Goal: Check status: Check status

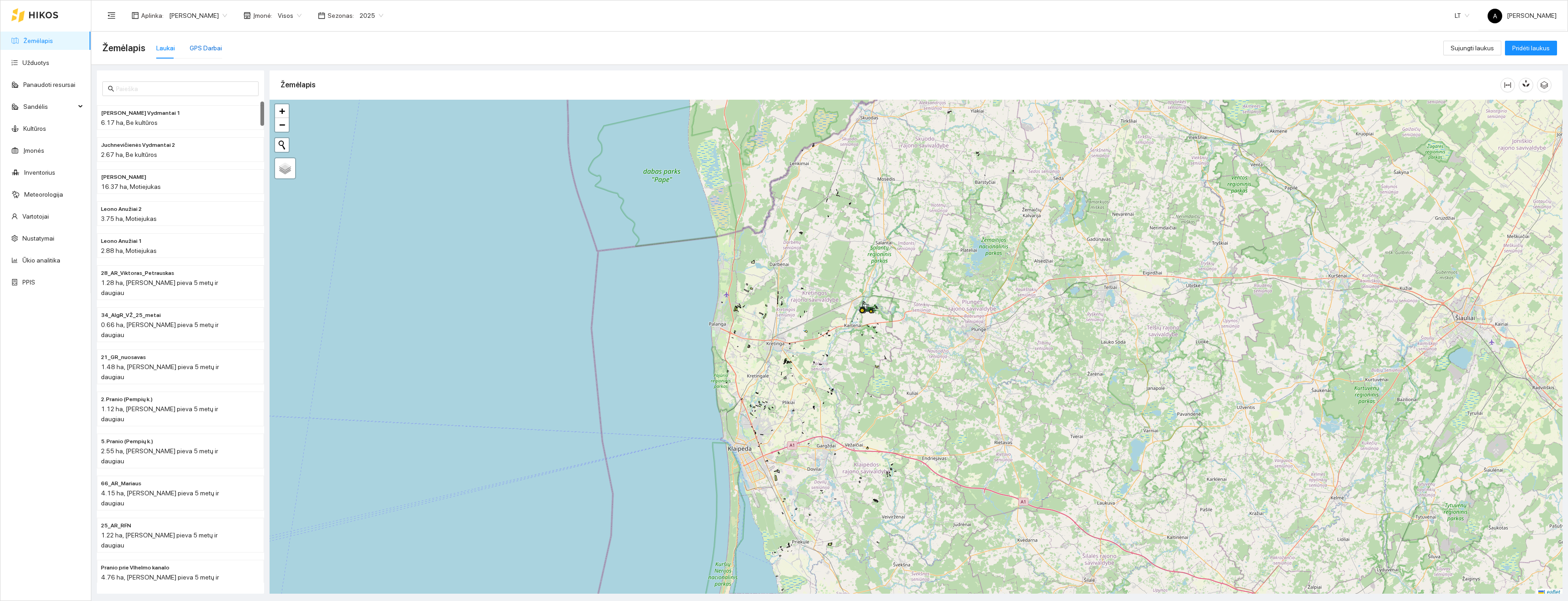
click at [204, 51] on div "GPS Darbai" at bounding box center [206, 47] width 33 height 10
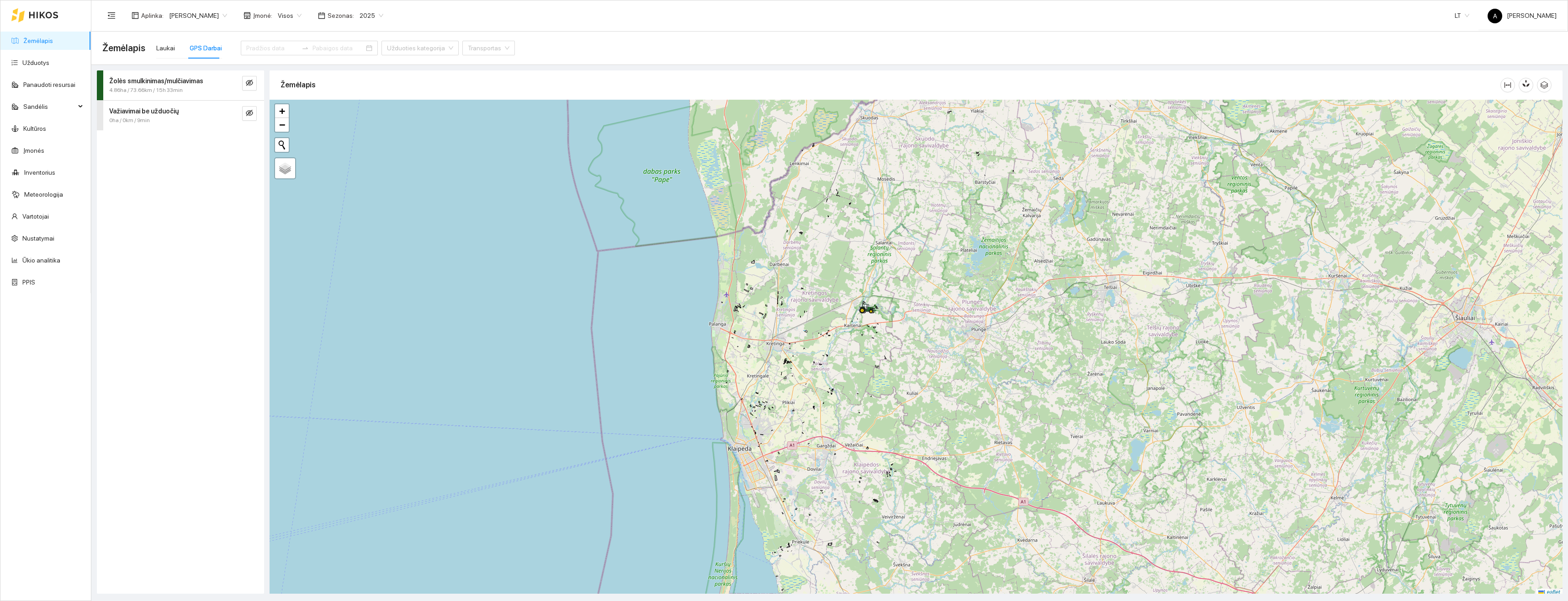
click at [100, 82] on div at bounding box center [100, 85] width 7 height 29
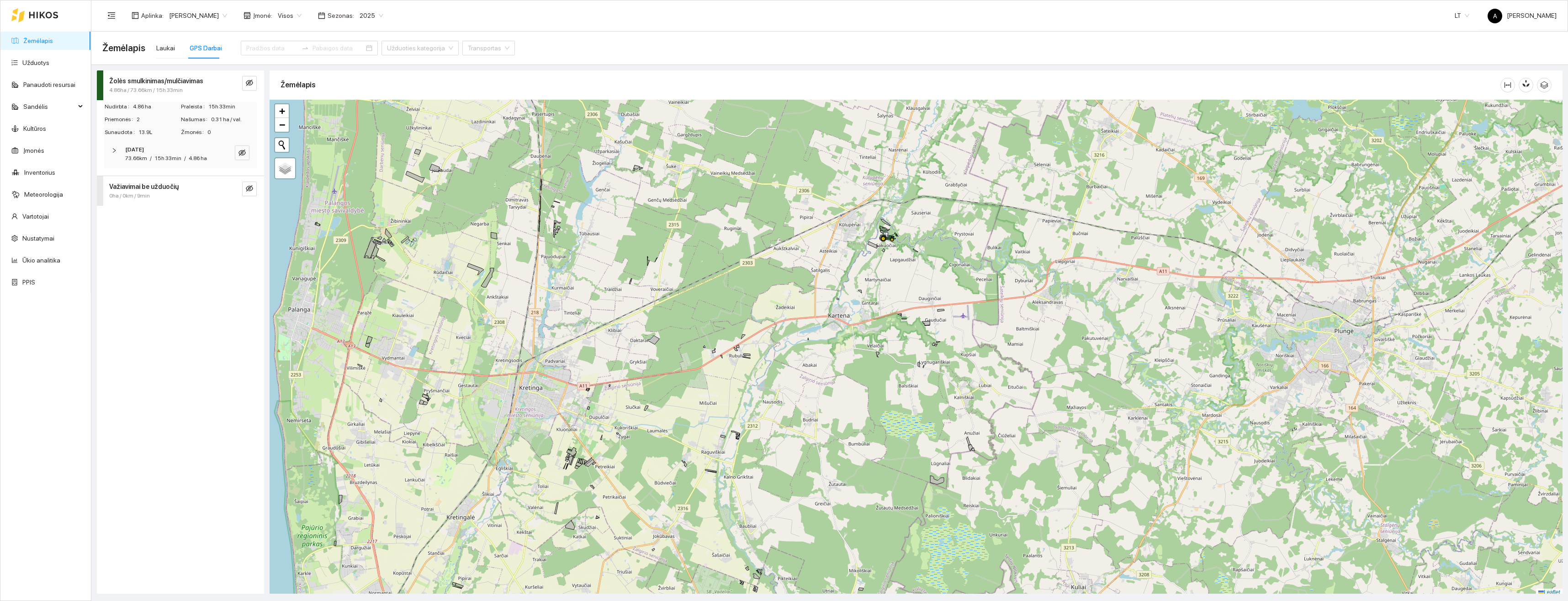
scroll to position [3, 0]
drag, startPoint x: 881, startPoint y: 257, endPoint x: 860, endPoint y: 302, distance: 49.7
click at [859, 320] on div "+ − Nieko nerasta. Bandykite dar kartą. Žemėlapis Palydovas Leaflet" at bounding box center [917, 345] width 1293 height 497
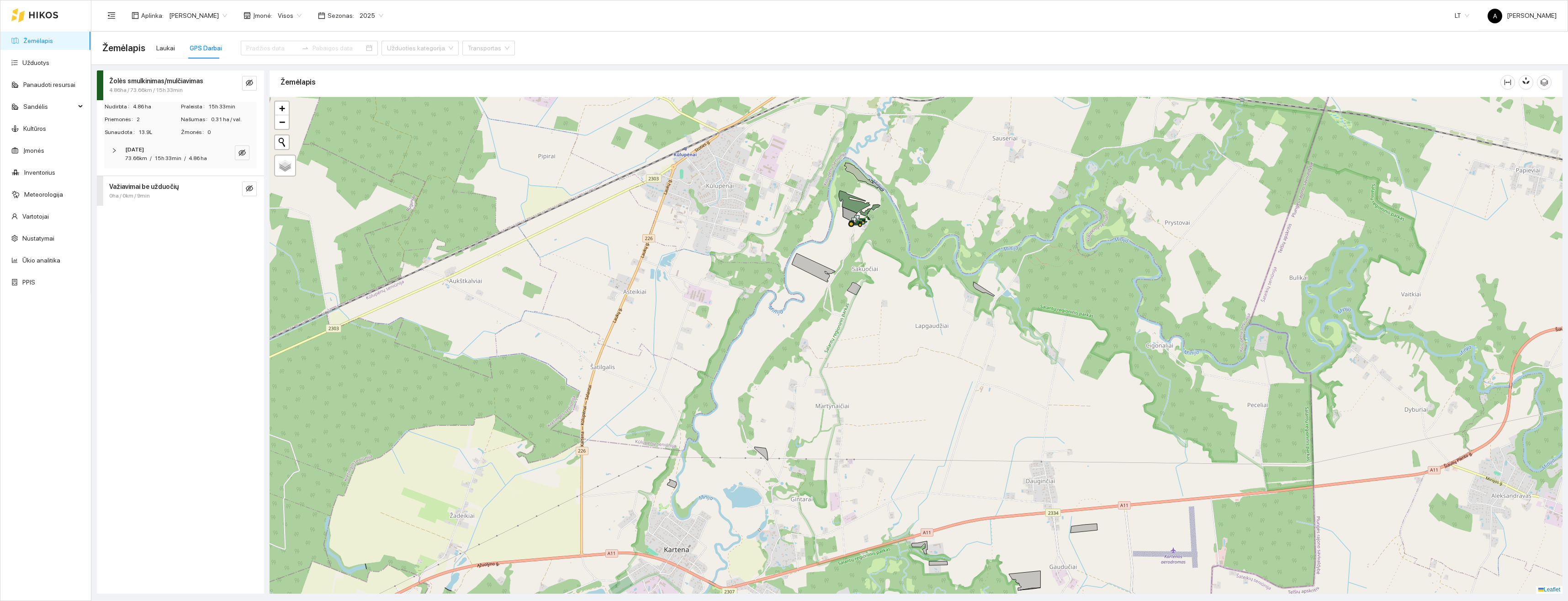
drag, startPoint x: 859, startPoint y: 251, endPoint x: 858, endPoint y: 314, distance: 63.0
click at [858, 314] on div "+ − Nieko nerasta. Bandykite dar kartą. Žemėlapis Palydovas Leaflet" at bounding box center [917, 345] width 1293 height 497
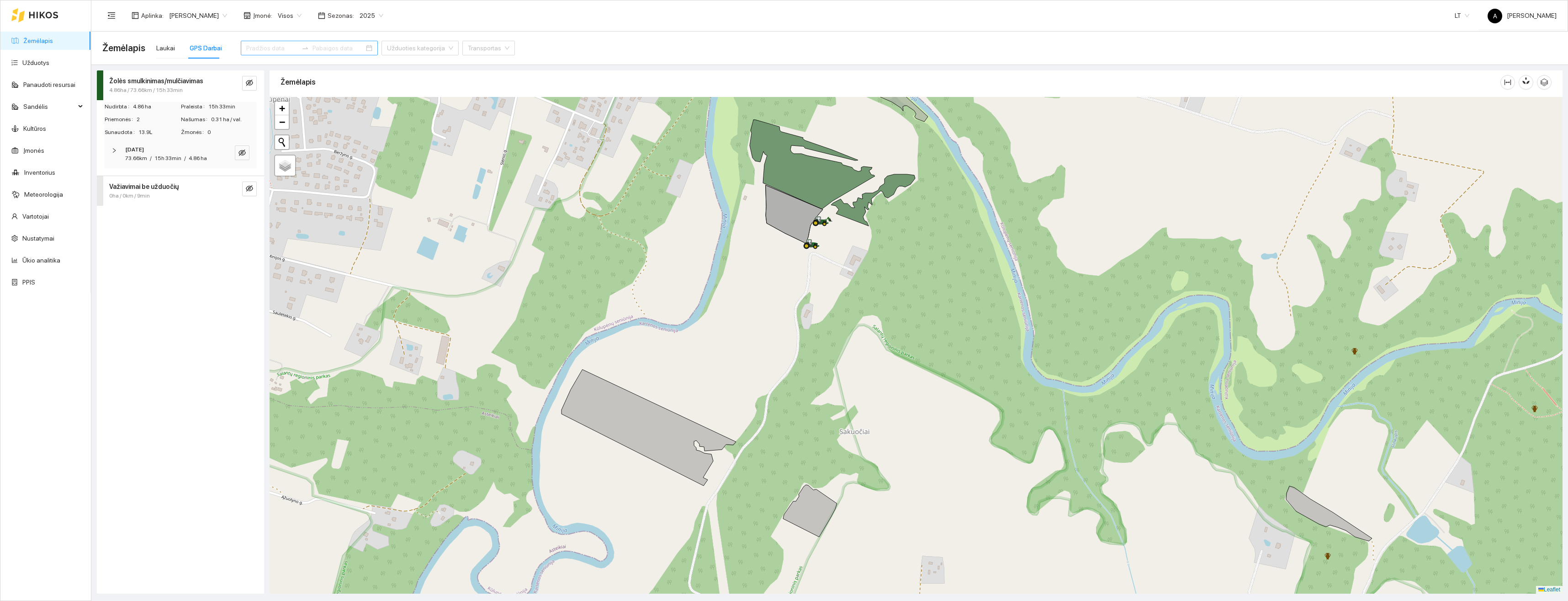
click at [267, 44] on input at bounding box center [272, 47] width 51 height 10
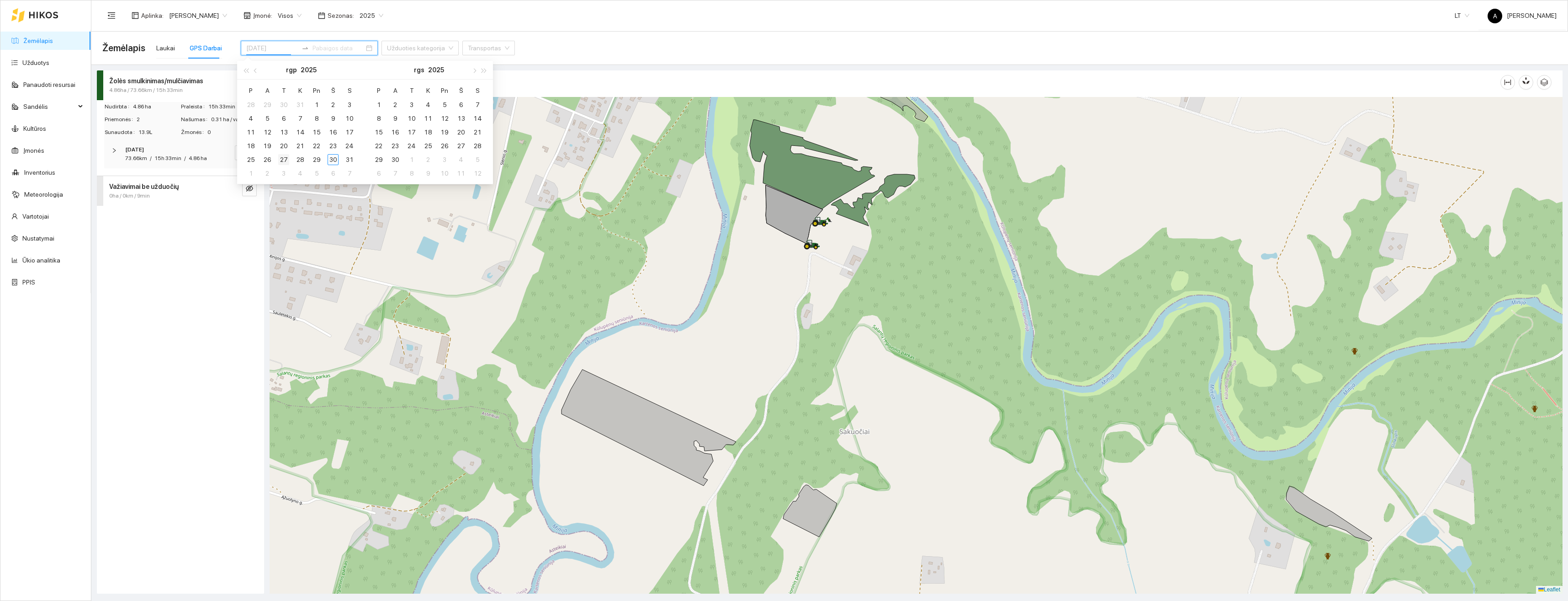
type input "[DATE]"
click at [319, 165] on td "29" at bounding box center [317, 159] width 17 height 14
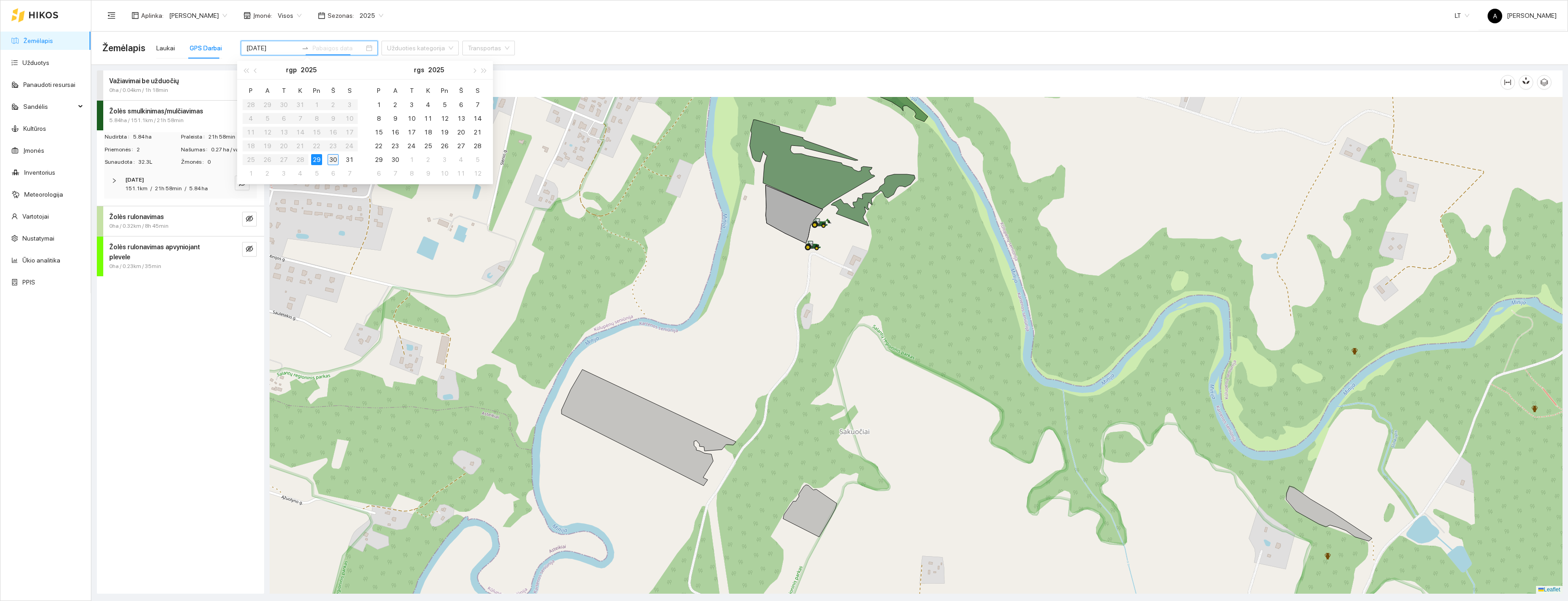
type input "[DATE]"
click at [333, 160] on div "30" at bounding box center [333, 159] width 11 height 11
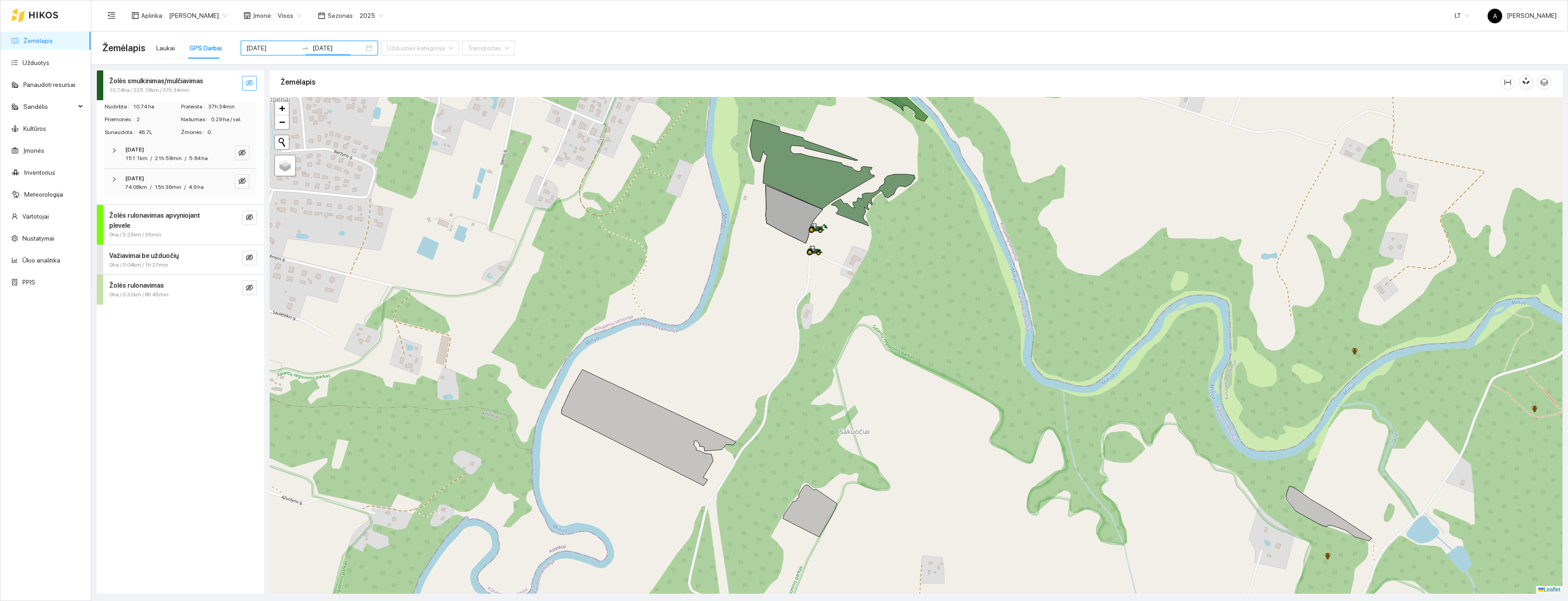
click at [248, 83] on icon "eye-invisible" at bounding box center [249, 83] width 7 height 7
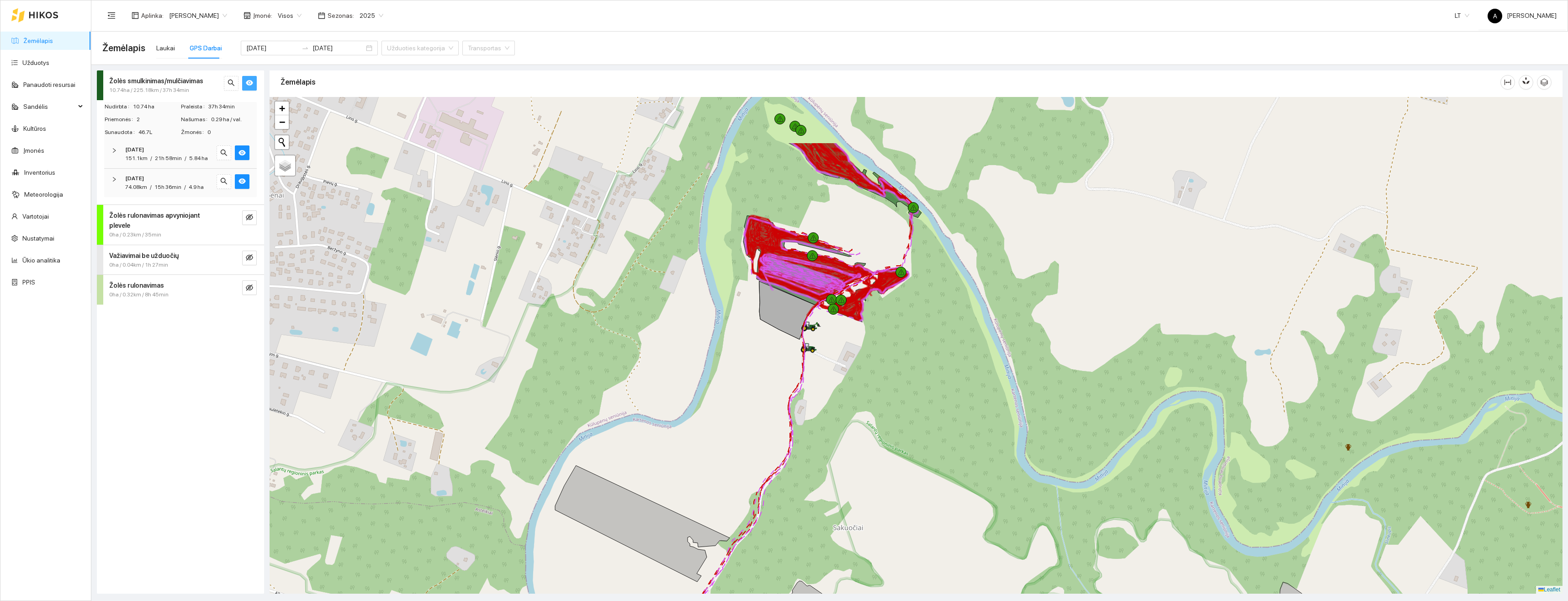
drag, startPoint x: 975, startPoint y: 232, endPoint x: 951, endPoint y: 354, distance: 124.3
click at [963, 371] on div at bounding box center [917, 345] width 1293 height 497
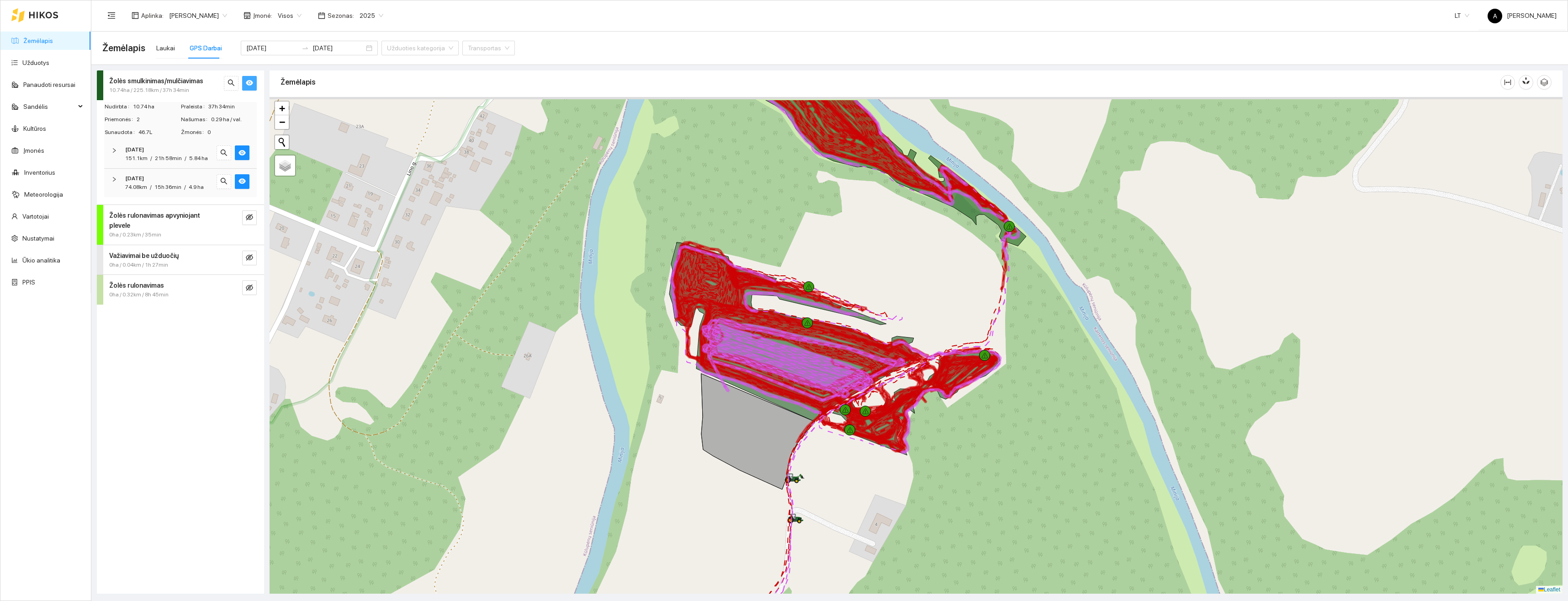
drag, startPoint x: 910, startPoint y: 277, endPoint x: 910, endPoint y: 386, distance: 109.0
click at [910, 386] on div "Aplink Karteną 5 | Daugiametė pieva 5 metų ir daugiau 4.57 ha +" at bounding box center [917, 345] width 1293 height 497
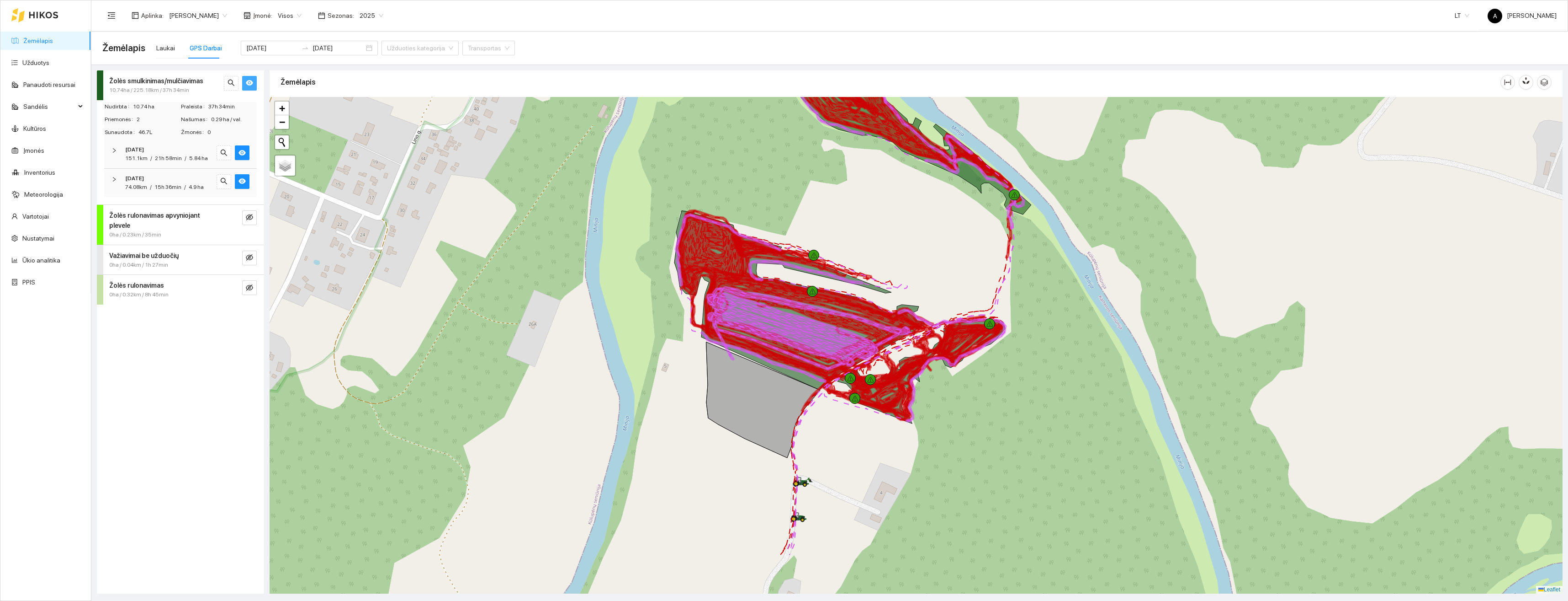
drag, startPoint x: 991, startPoint y: 475, endPoint x: 992, endPoint y: 366, distance: 109.0
click at [994, 372] on div at bounding box center [917, 345] width 1293 height 497
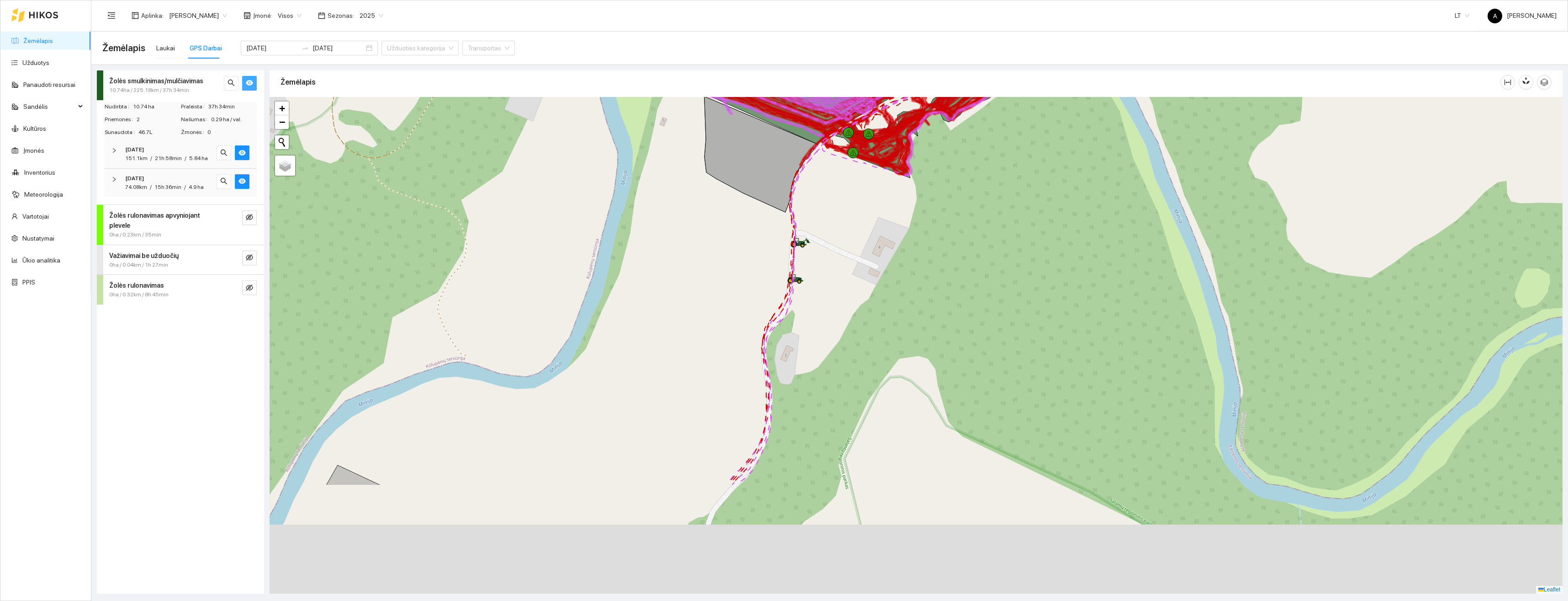
drag, startPoint x: 973, startPoint y: 357, endPoint x: 973, endPoint y: 351, distance: 6.0
click at [973, 351] on div at bounding box center [917, 345] width 1293 height 497
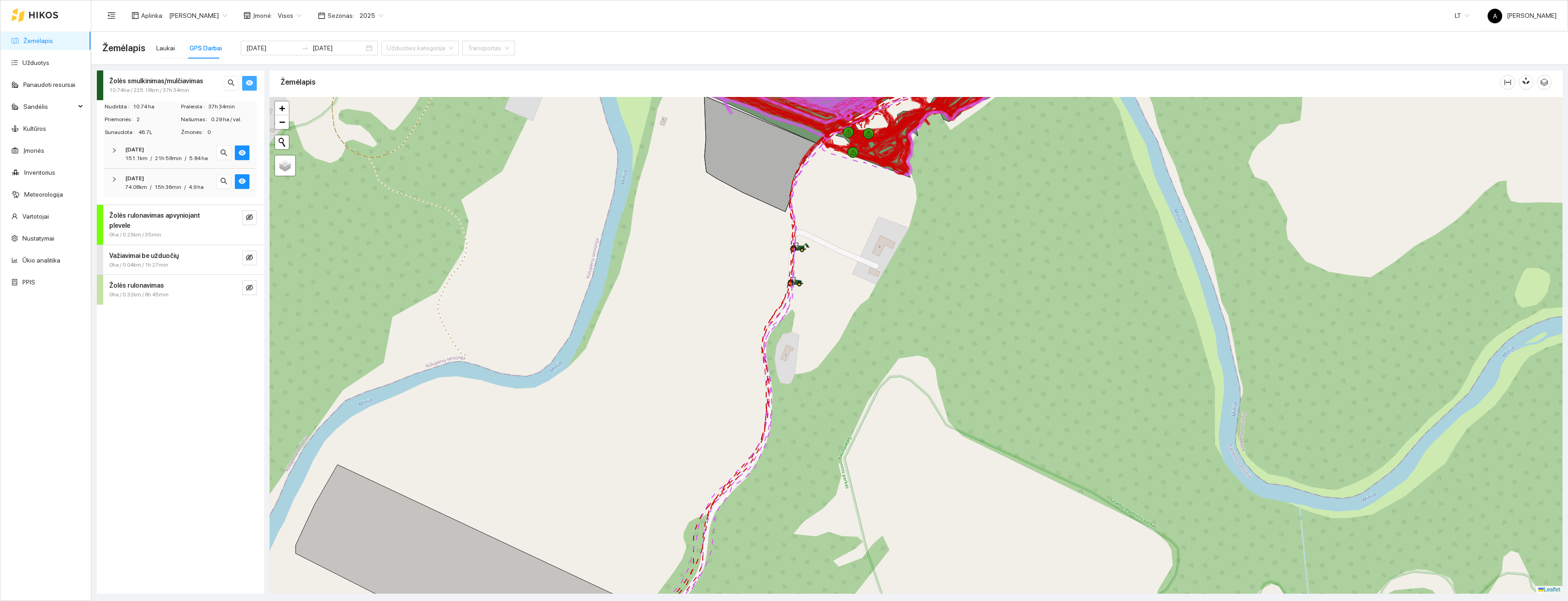
click at [112, 152] on icon "right" at bounding box center [114, 150] width 5 height 5
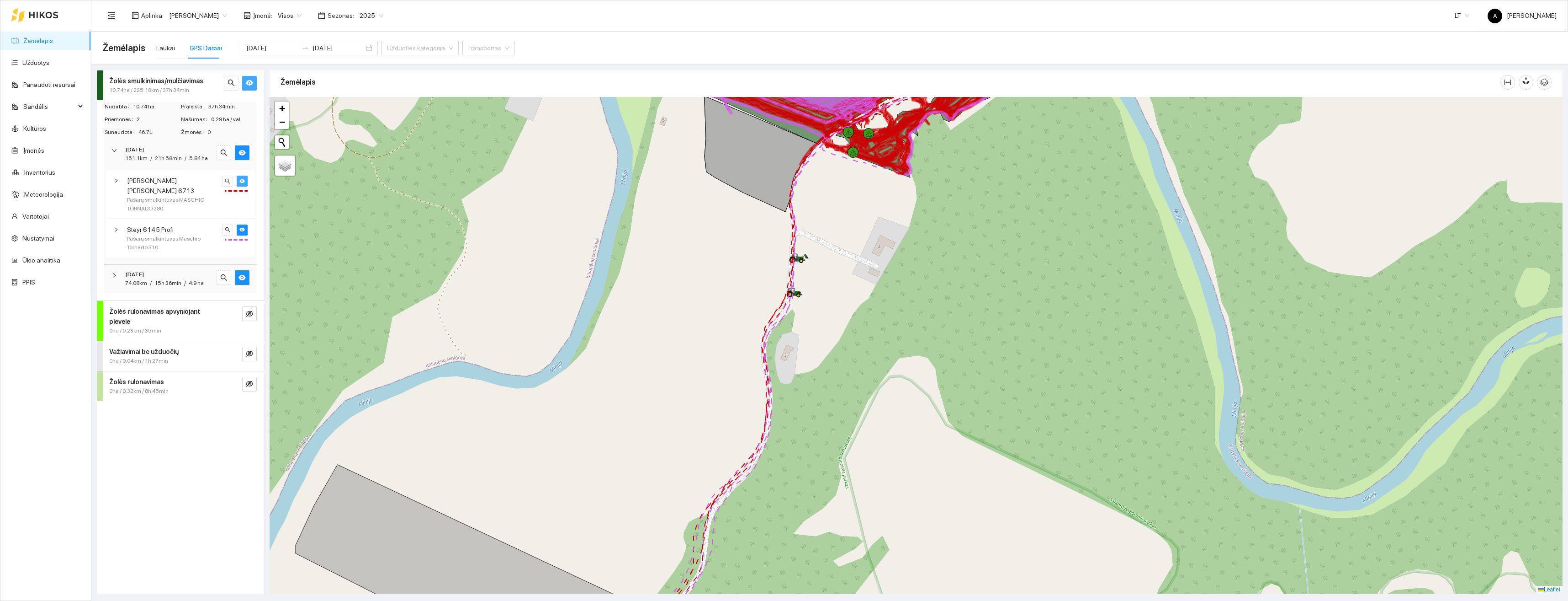
click at [245, 180] on button "button" at bounding box center [242, 181] width 11 height 11
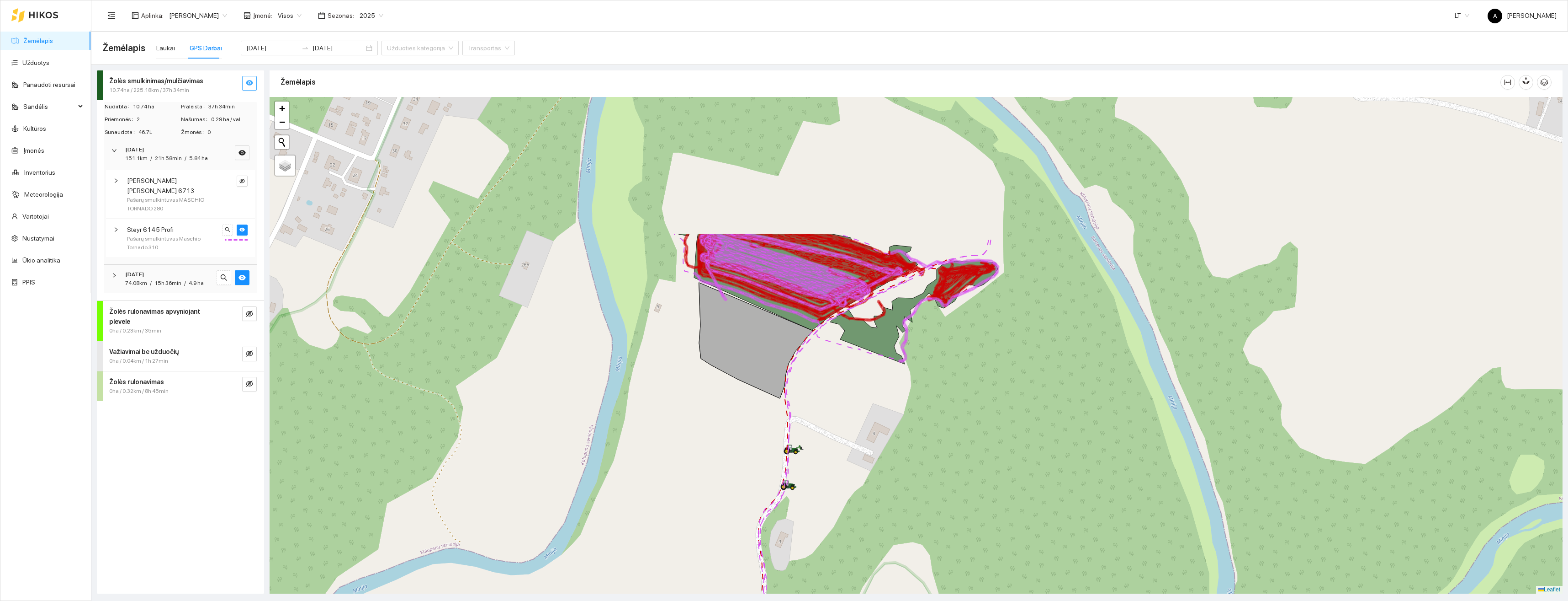
drag, startPoint x: 661, startPoint y: 360, endPoint x: 661, endPoint y: 422, distance: 62.0
click at [657, 427] on div "+ − Nieko nerasta. Bandykite dar kartą. Žemėlapis Palydovas Leaflet" at bounding box center [917, 345] width 1293 height 497
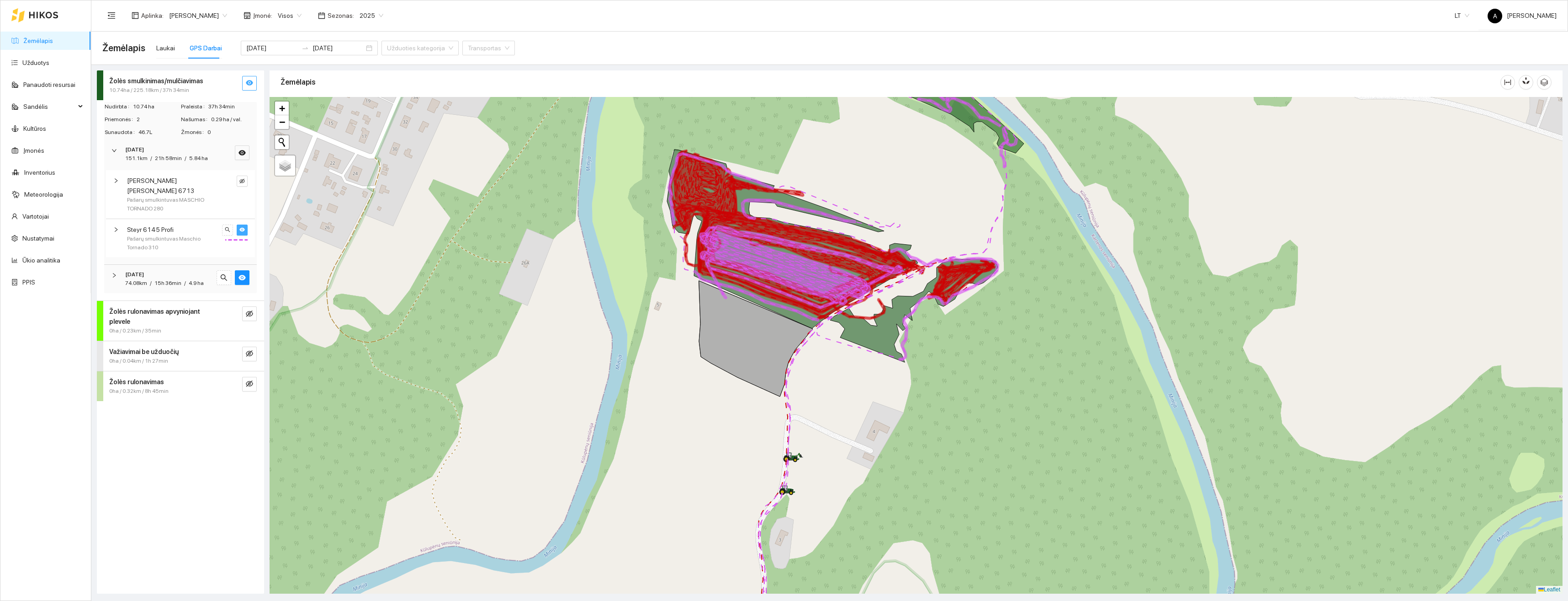
click at [244, 225] on button "button" at bounding box center [242, 230] width 11 height 11
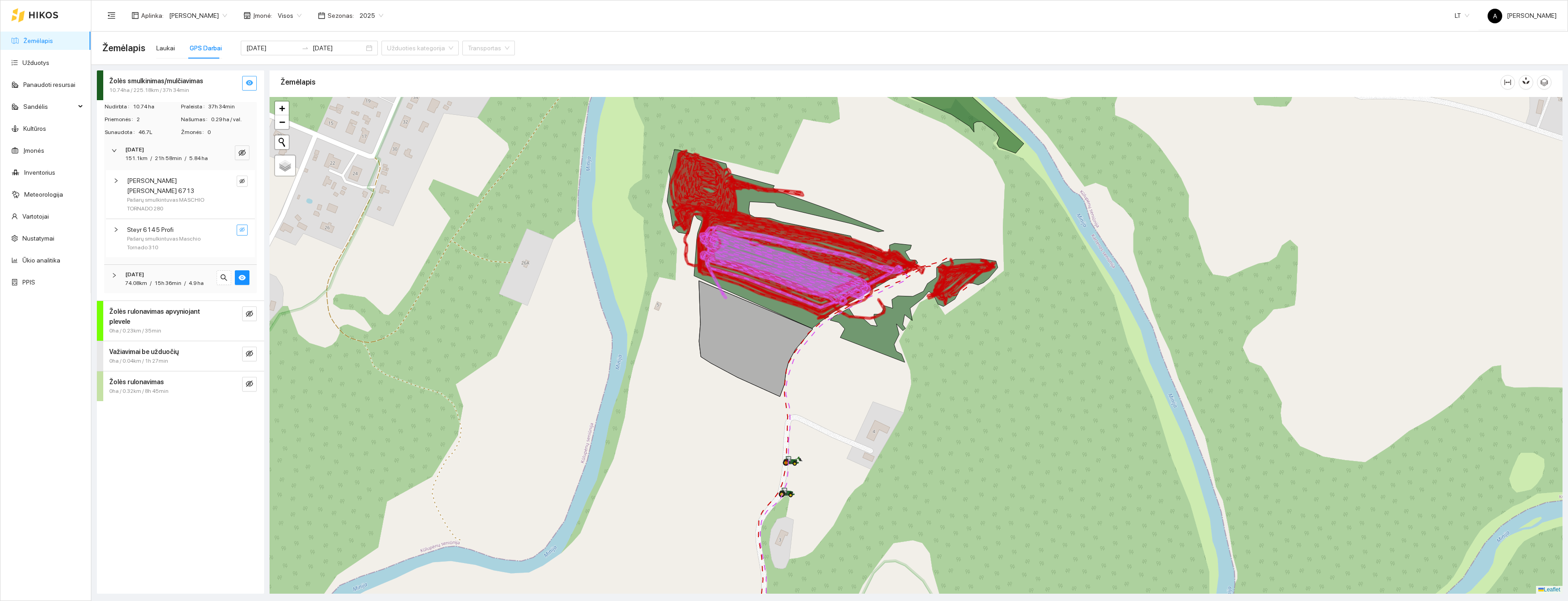
click at [244, 227] on icon "eye-invisible" at bounding box center [242, 229] width 5 height 5
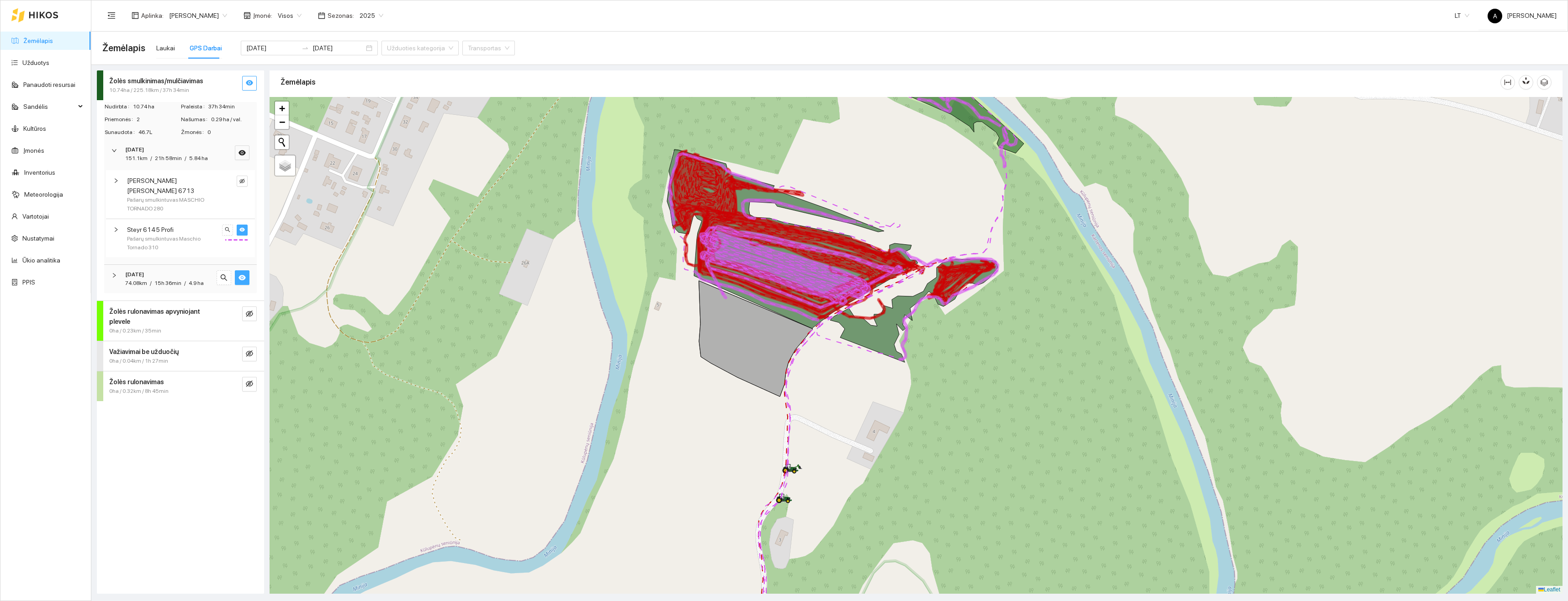
click at [244, 275] on icon "eye" at bounding box center [242, 277] width 7 height 5
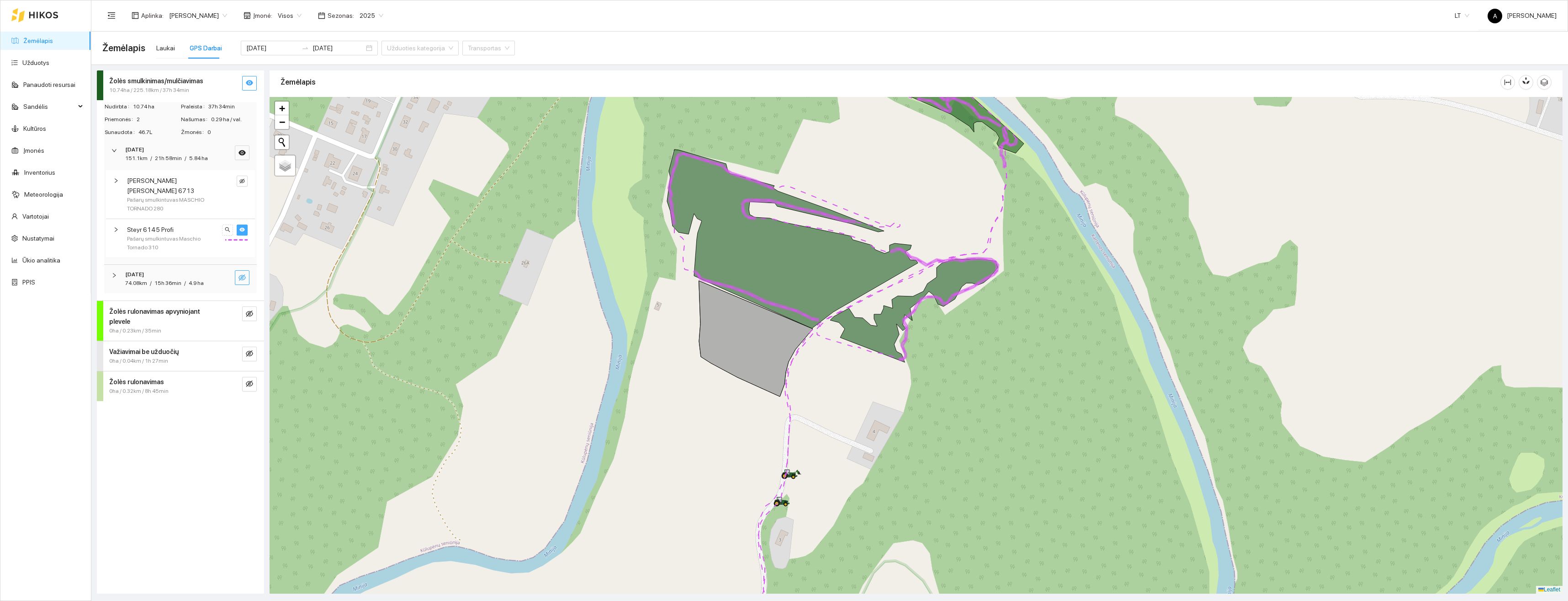
click at [244, 274] on icon "eye-invisible" at bounding box center [242, 277] width 7 height 7
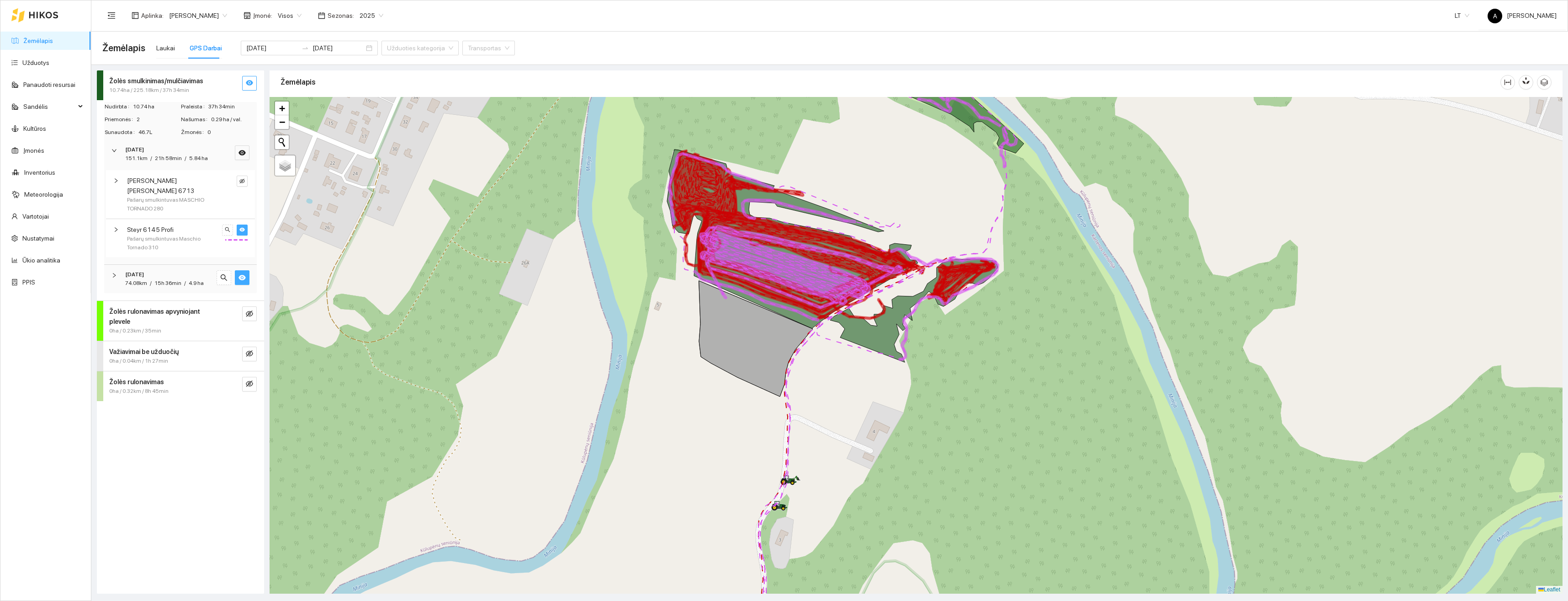
click at [111, 265] on div "[DATE] 74.08km / 15h 36min / 4.9 ha" at bounding box center [180, 279] width 152 height 28
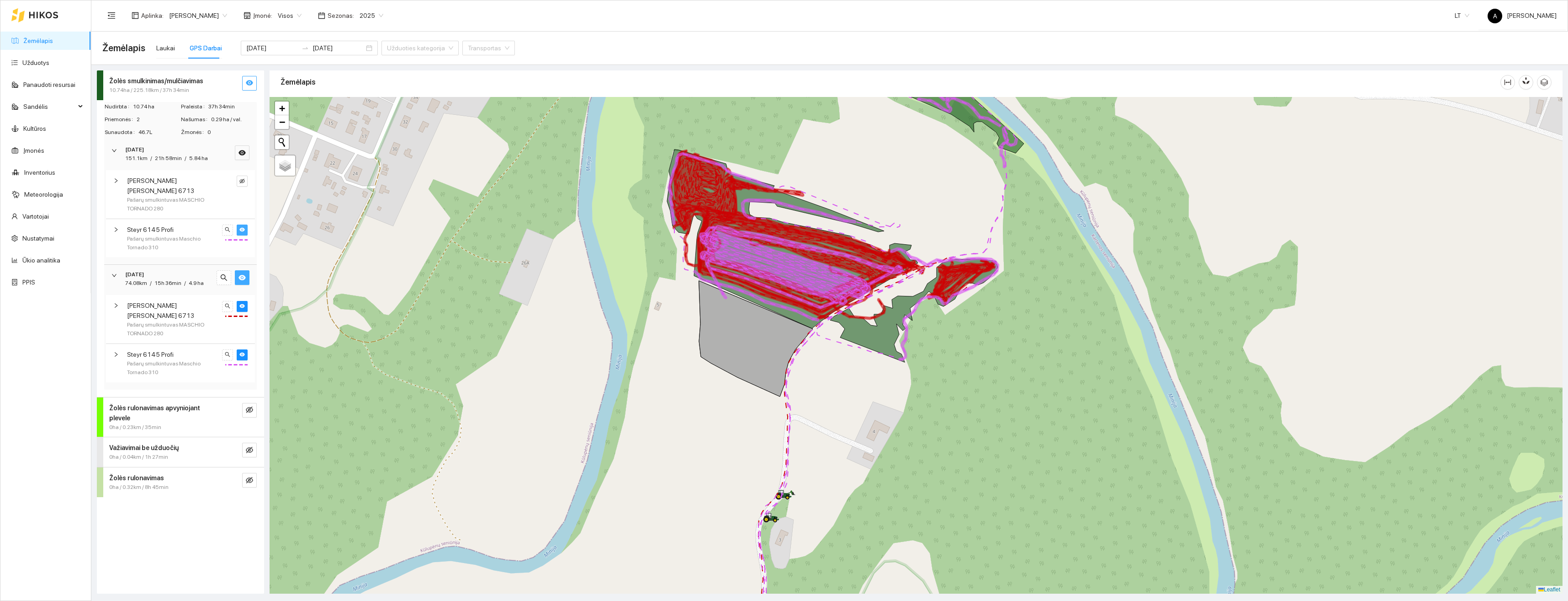
click at [239, 225] on button "button" at bounding box center [242, 230] width 11 height 11
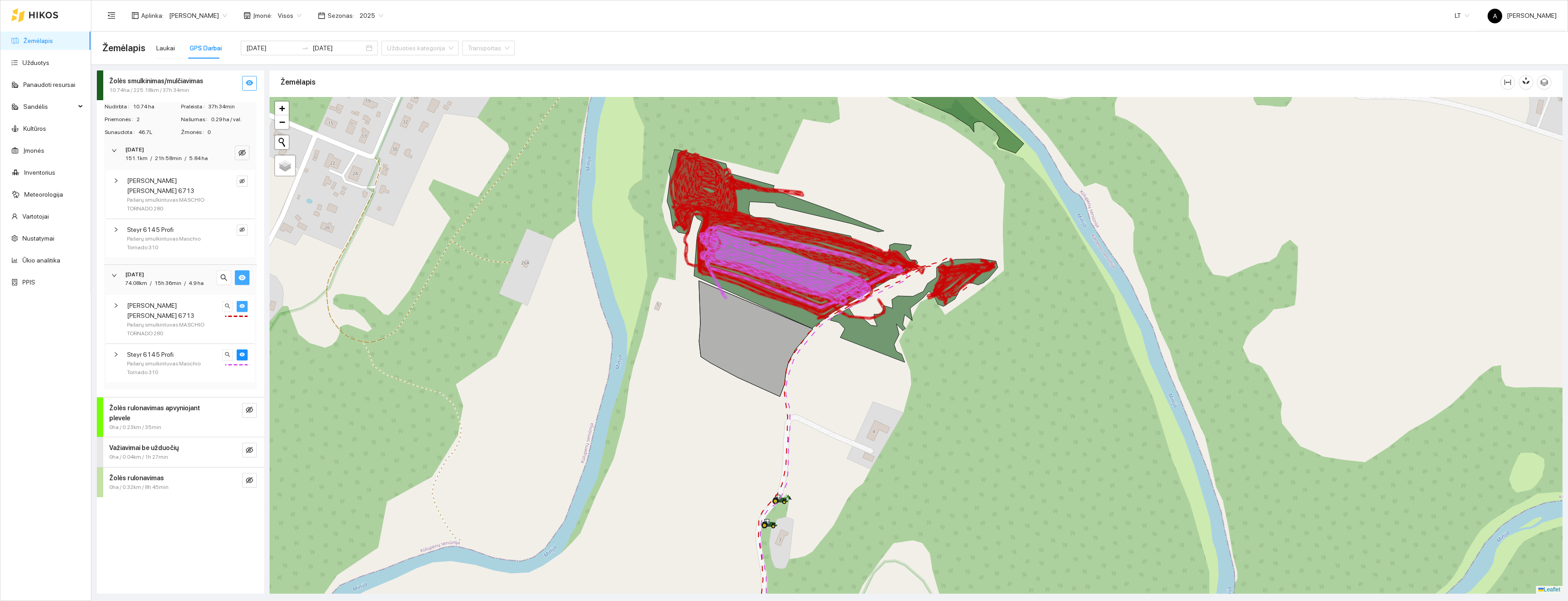
click at [244, 303] on icon "eye" at bounding box center [242, 306] width 5 height 5
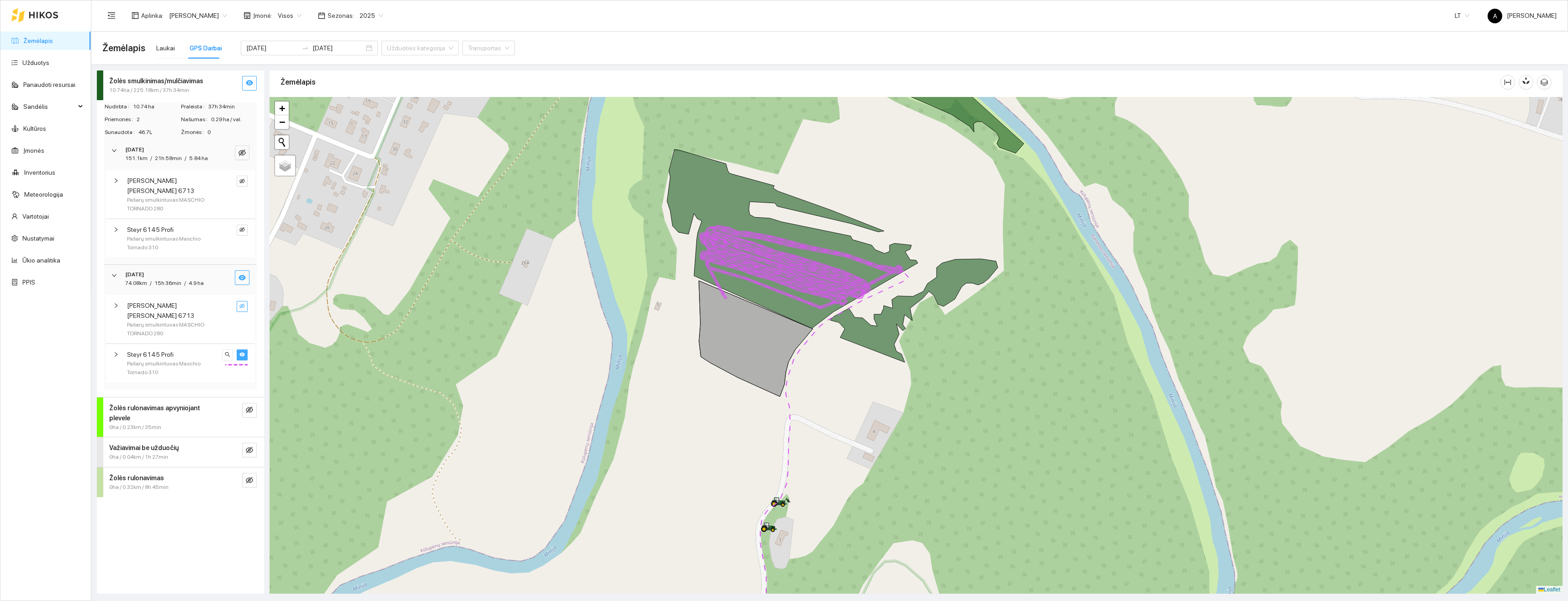
click at [241, 352] on icon "eye" at bounding box center [242, 354] width 5 height 5
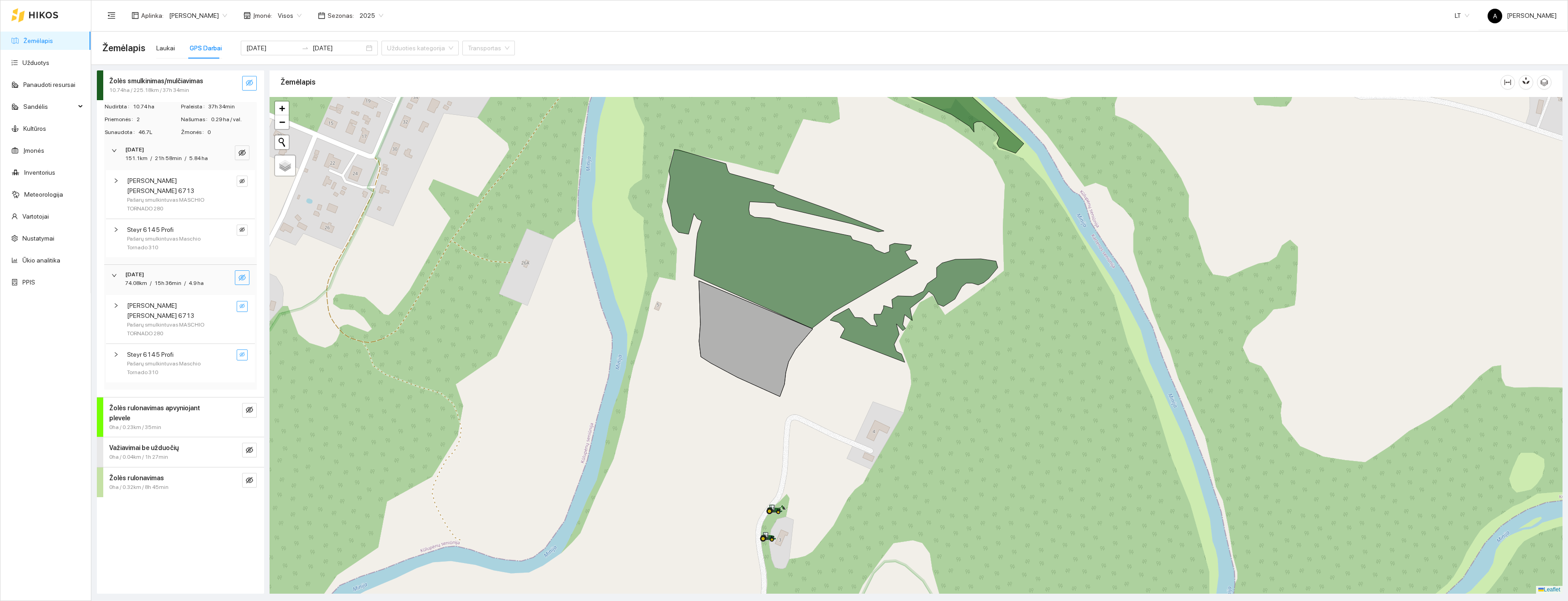
click at [243, 303] on icon "eye-invisible" at bounding box center [242, 305] width 5 height 5
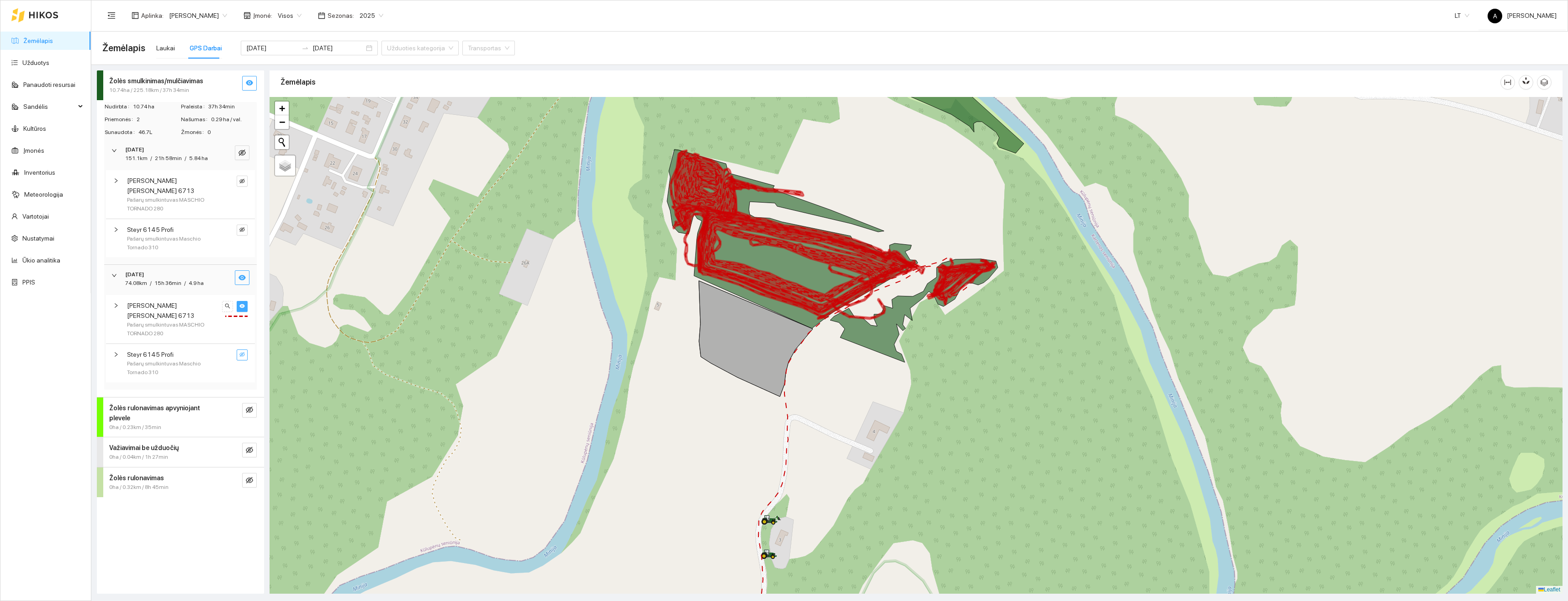
click at [243, 303] on icon "eye" at bounding box center [242, 306] width 5 height 5
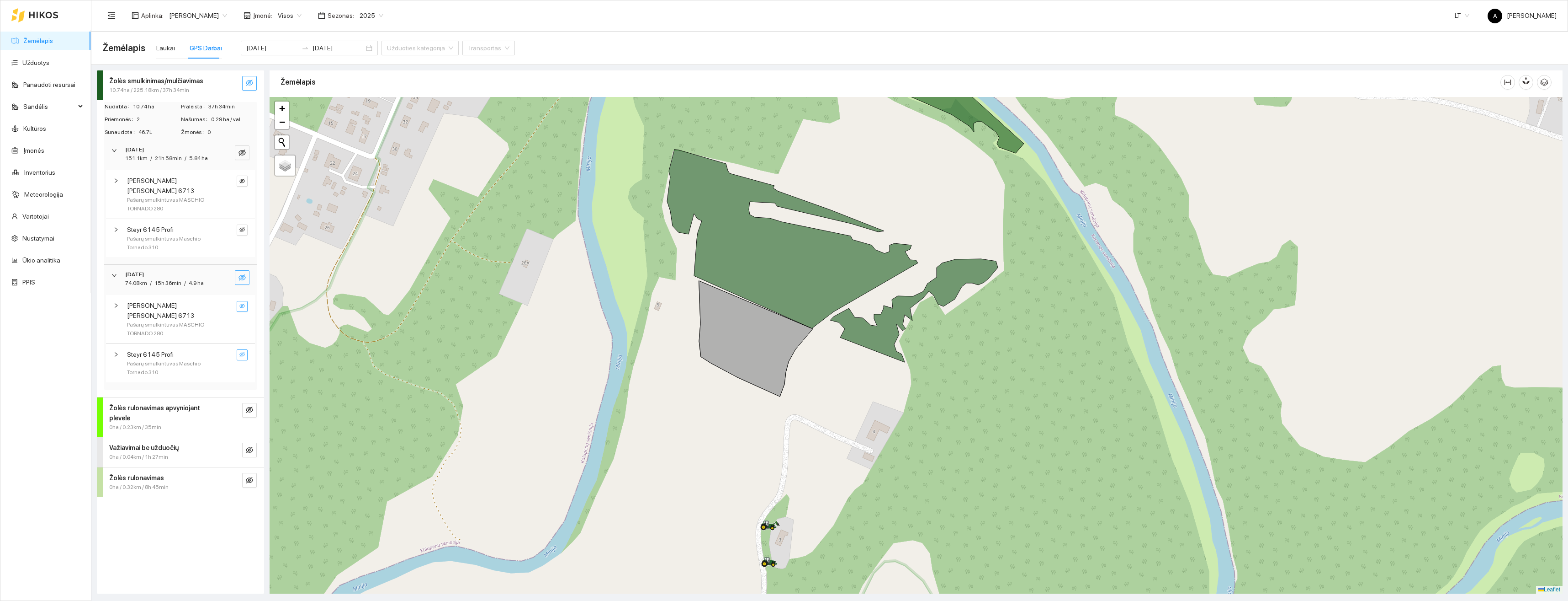
click at [241, 352] on icon "eye-invisible" at bounding box center [242, 354] width 5 height 5
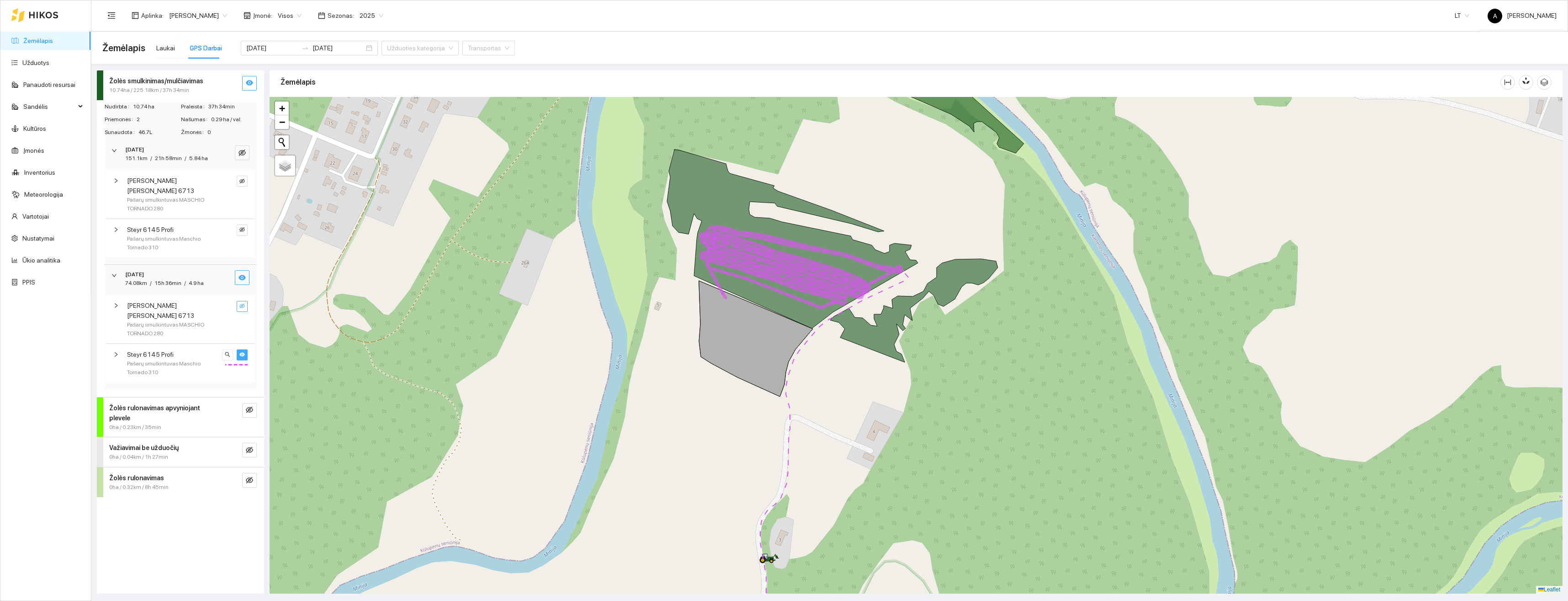
click at [241, 352] on icon "eye" at bounding box center [242, 354] width 5 height 4
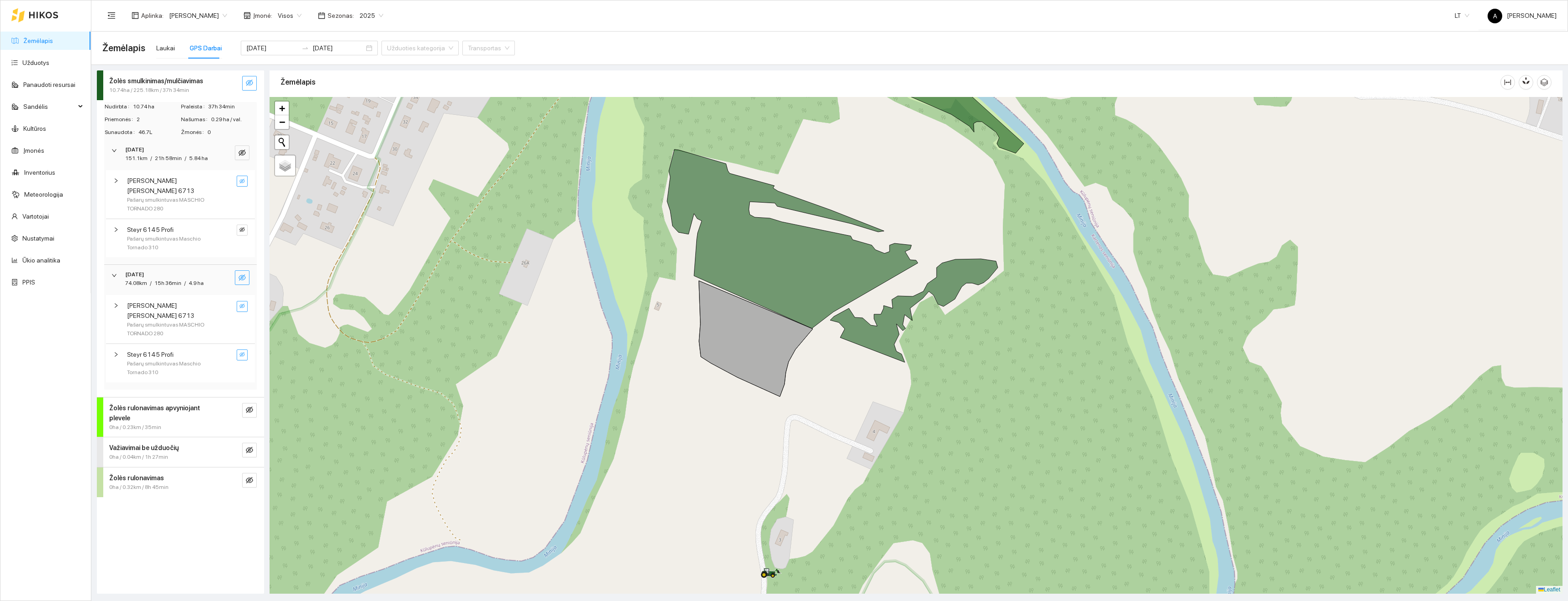
click at [245, 182] on button "button" at bounding box center [242, 181] width 11 height 11
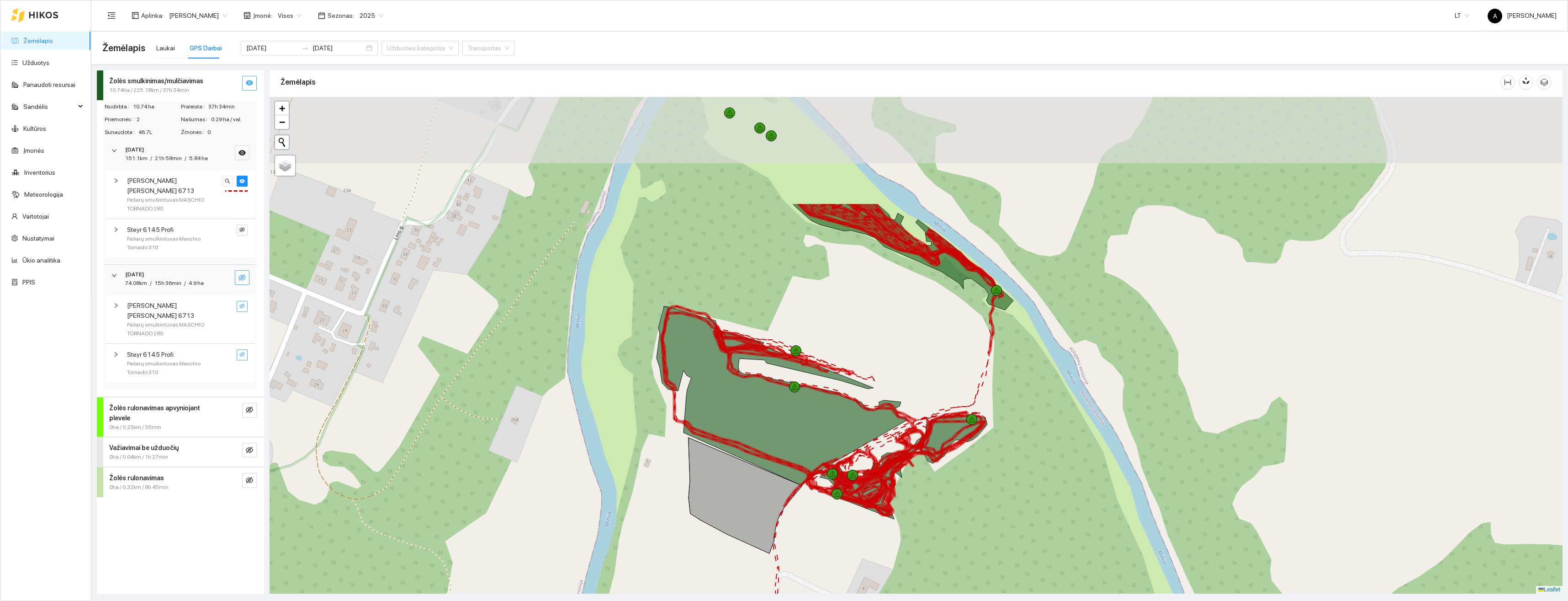
drag, startPoint x: 378, startPoint y: 192, endPoint x: 368, endPoint y: 348, distance: 156.3
click at [368, 348] on div at bounding box center [917, 345] width 1293 height 497
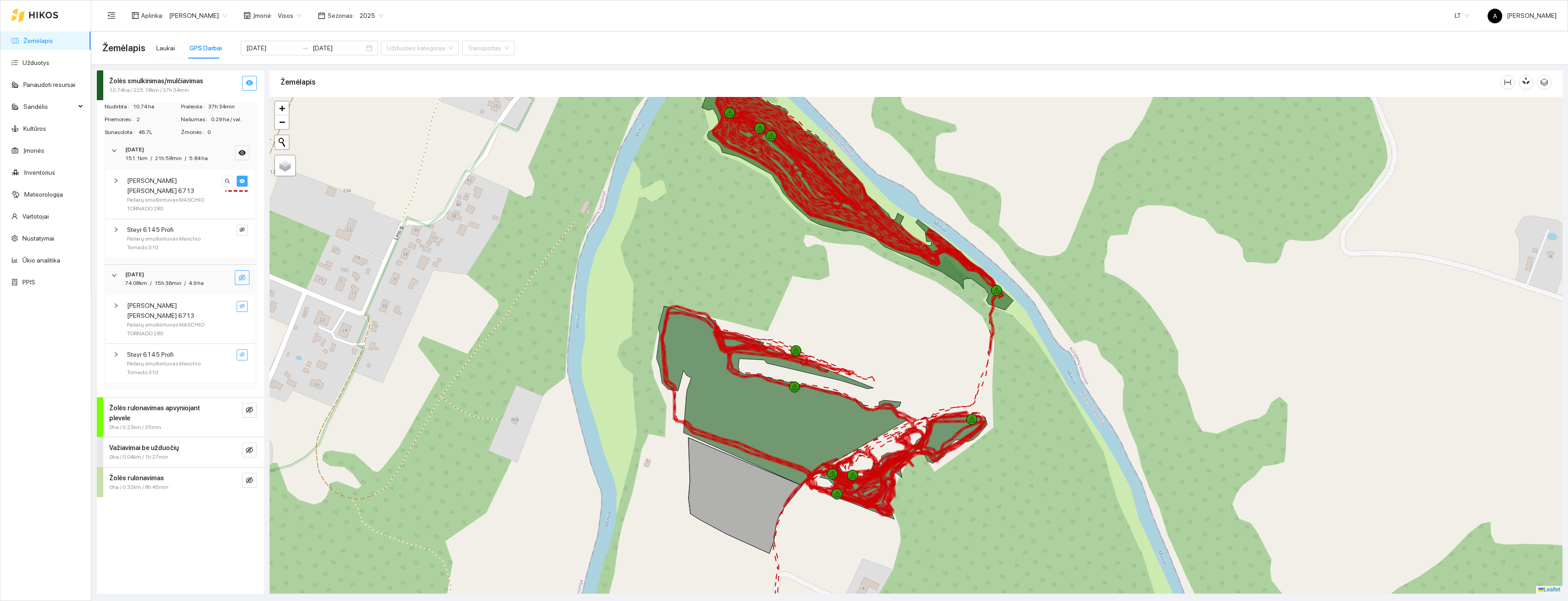
click at [242, 177] on button "button" at bounding box center [242, 181] width 11 height 11
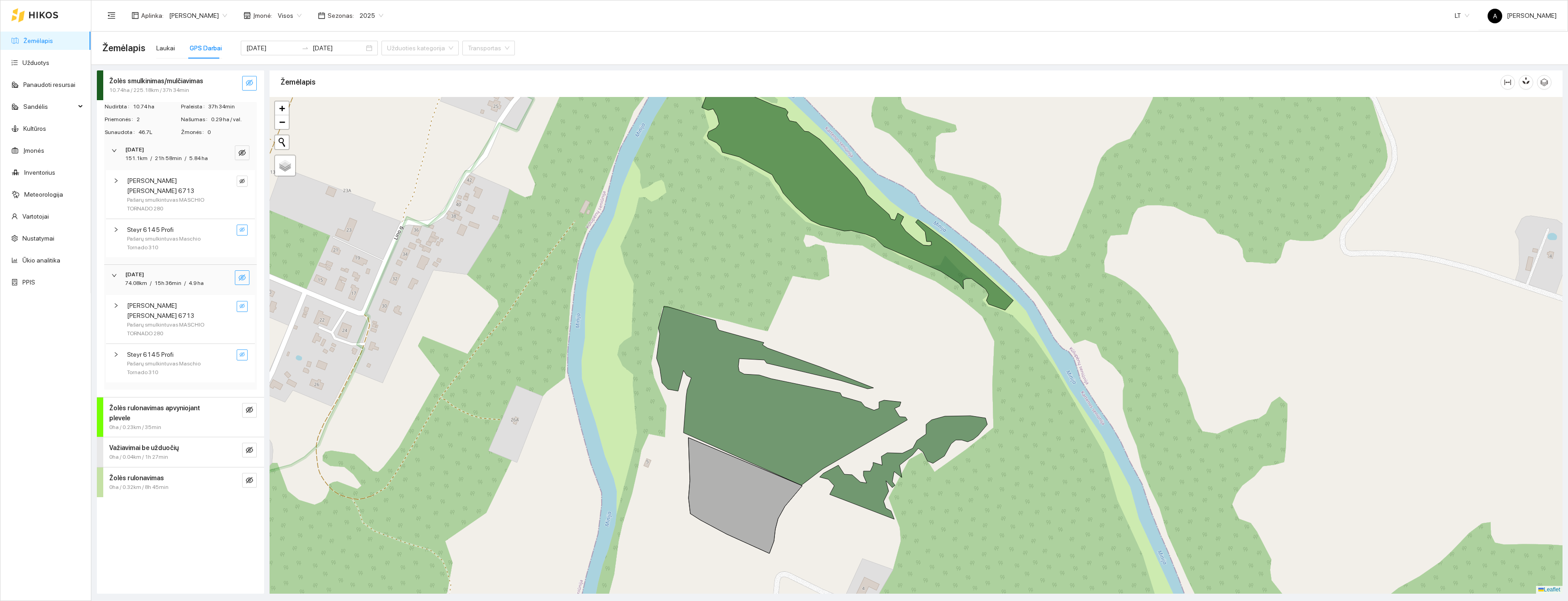
click at [243, 227] on icon "eye-invisible" at bounding box center [242, 229] width 5 height 5
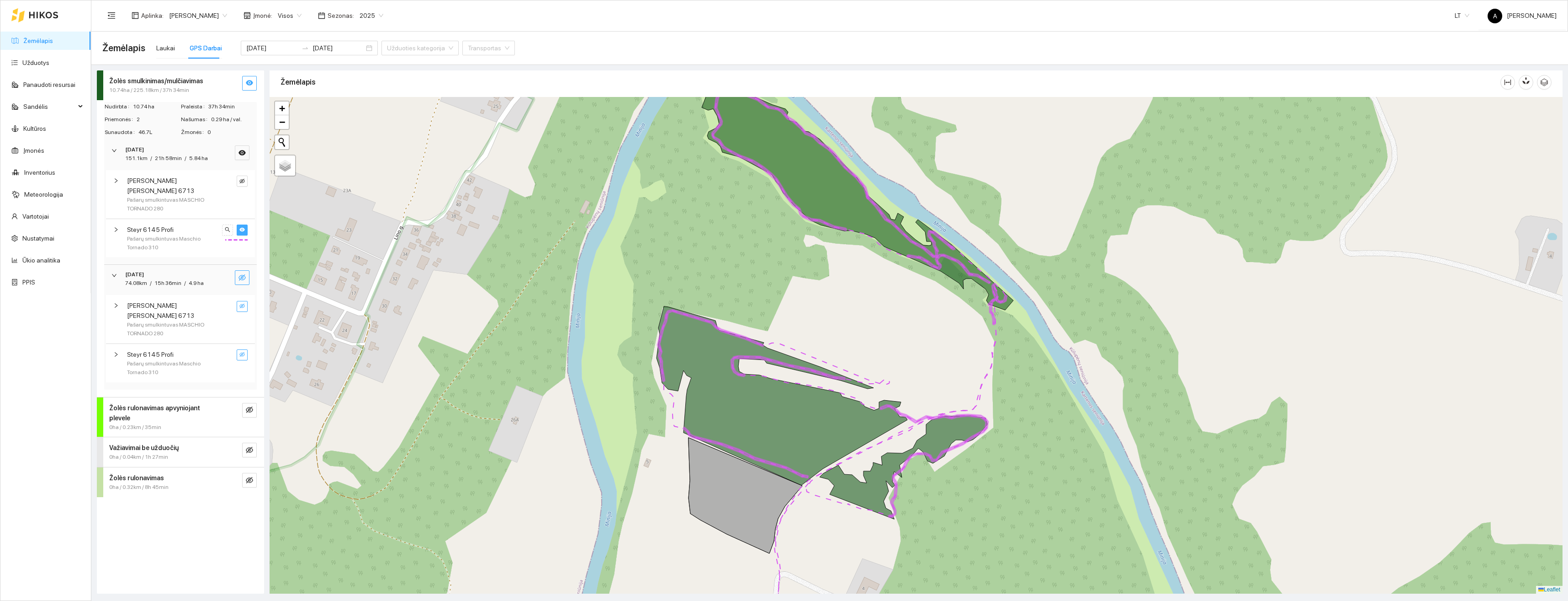
click at [243, 228] on icon "eye" at bounding box center [242, 230] width 5 height 4
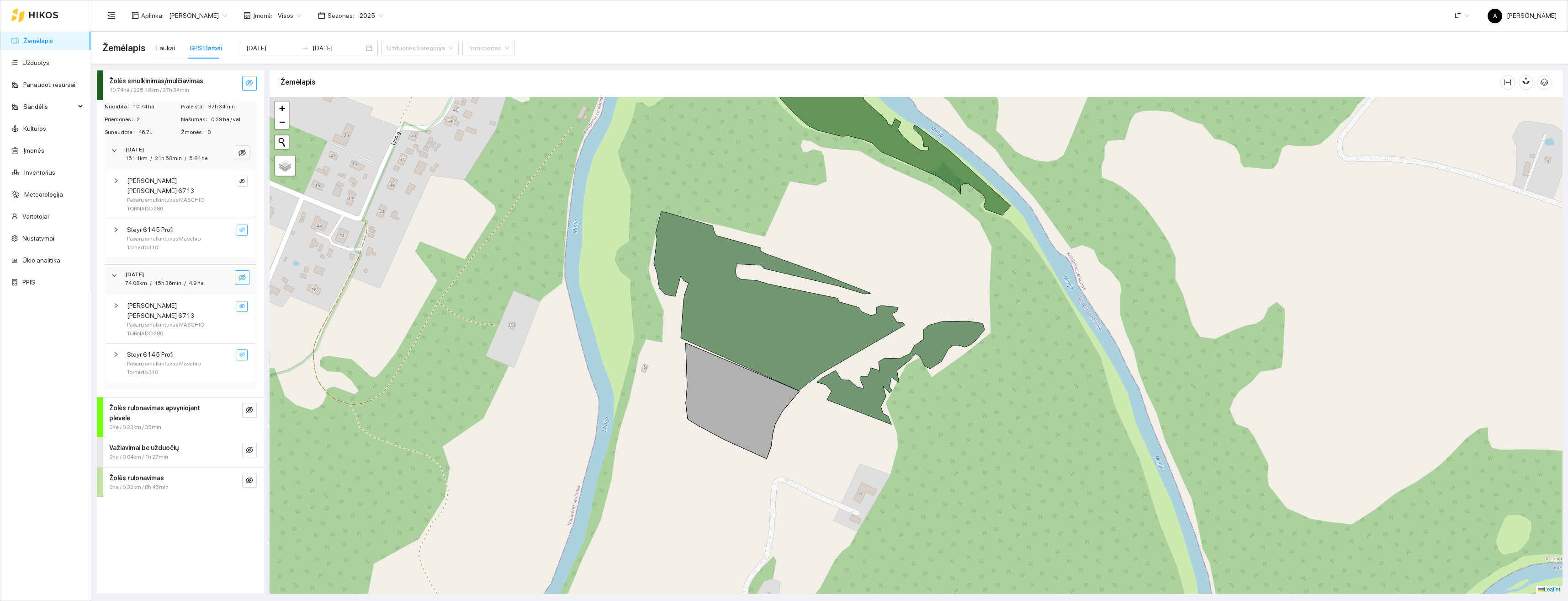
drag, startPoint x: 476, startPoint y: 408, endPoint x: 465, endPoint y: 228, distance: 180.3
click at [450, 151] on div "+ − Nieko nerasta. Bandykite dar kartą. Žemėlapis Palydovas Leaflet" at bounding box center [917, 345] width 1293 height 497
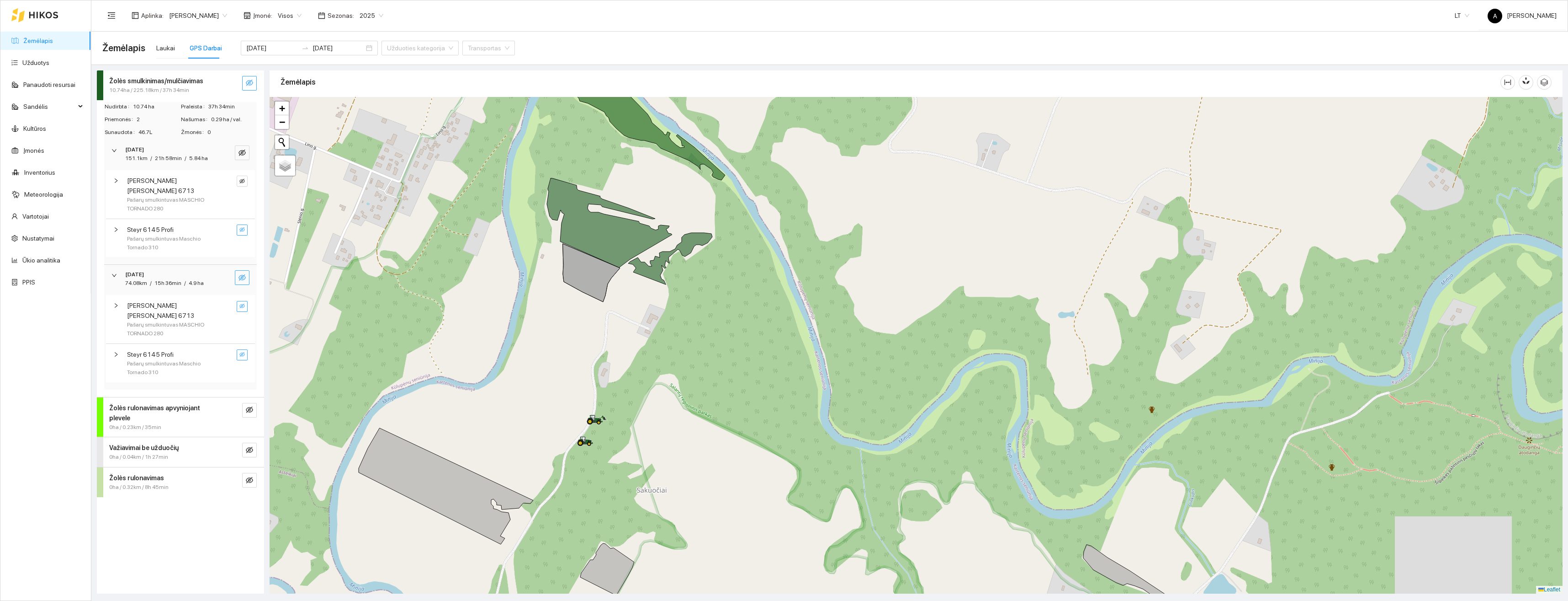
drag, startPoint x: 544, startPoint y: 471, endPoint x: 537, endPoint y: 325, distance: 146.2
click at [537, 325] on div "+ − Nieko nerasta. Bandykite dar kartą. Žemėlapis Palydovas Leaflet" at bounding box center [917, 345] width 1293 height 497
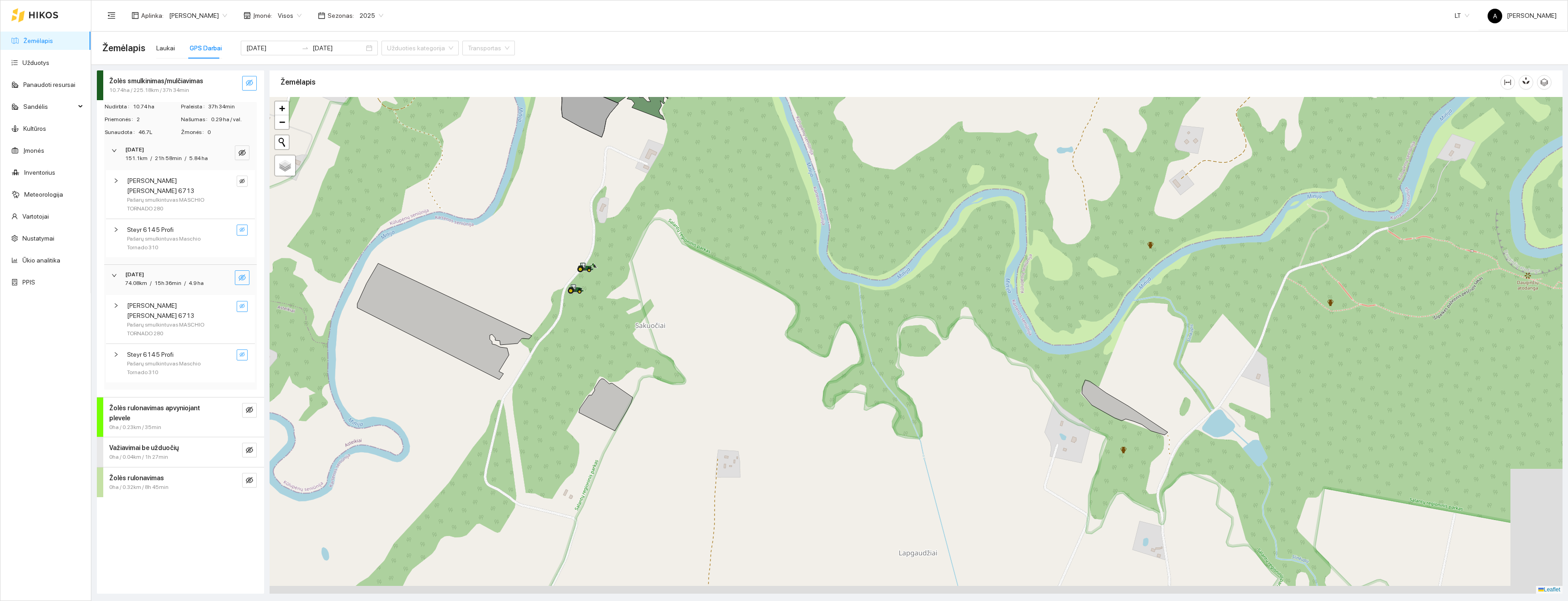
drag, startPoint x: 577, startPoint y: 480, endPoint x: 644, endPoint y: 329, distance: 165.2
click at [641, 334] on div "+ − Nieko nerasta. Bandykite dar kartą. Žemėlapis Palydovas Leaflet" at bounding box center [917, 345] width 1293 height 497
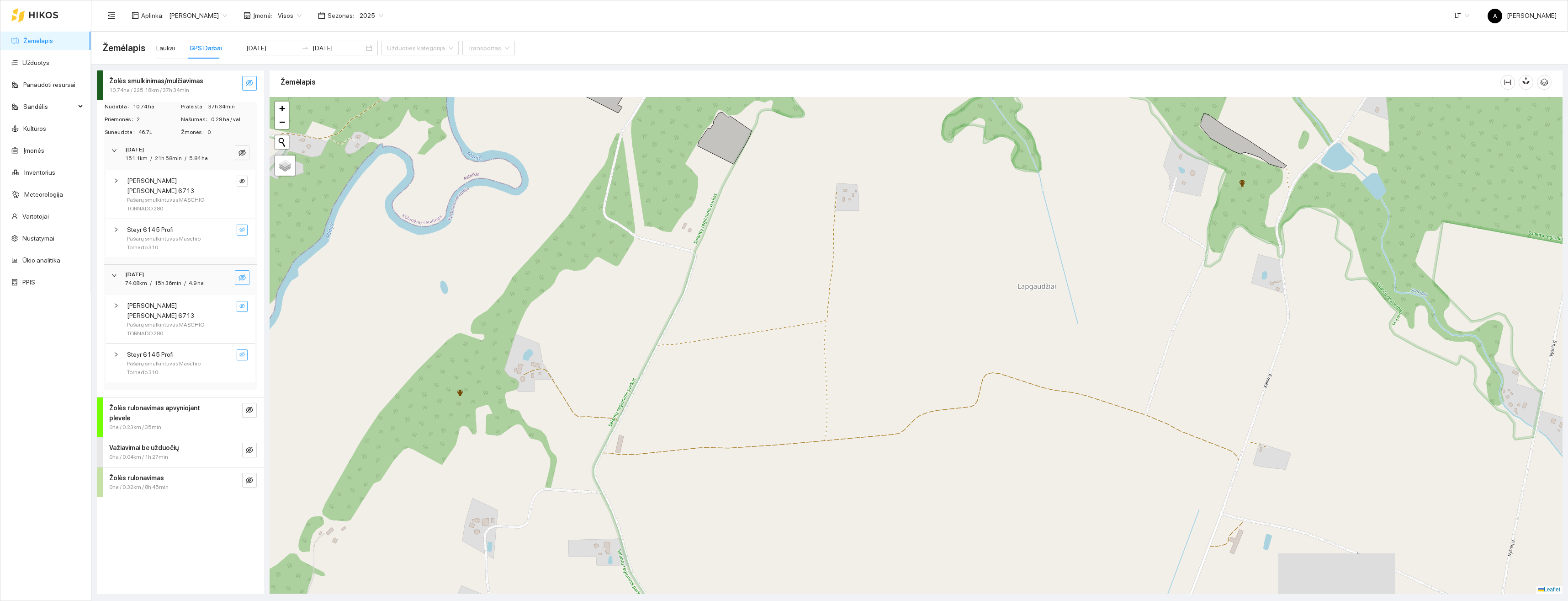
click at [460, 394] on div "+ − Nieko nerasta. Bandykite dar kartą. Žemėlapis Palydovas Leaflet" at bounding box center [917, 345] width 1293 height 497
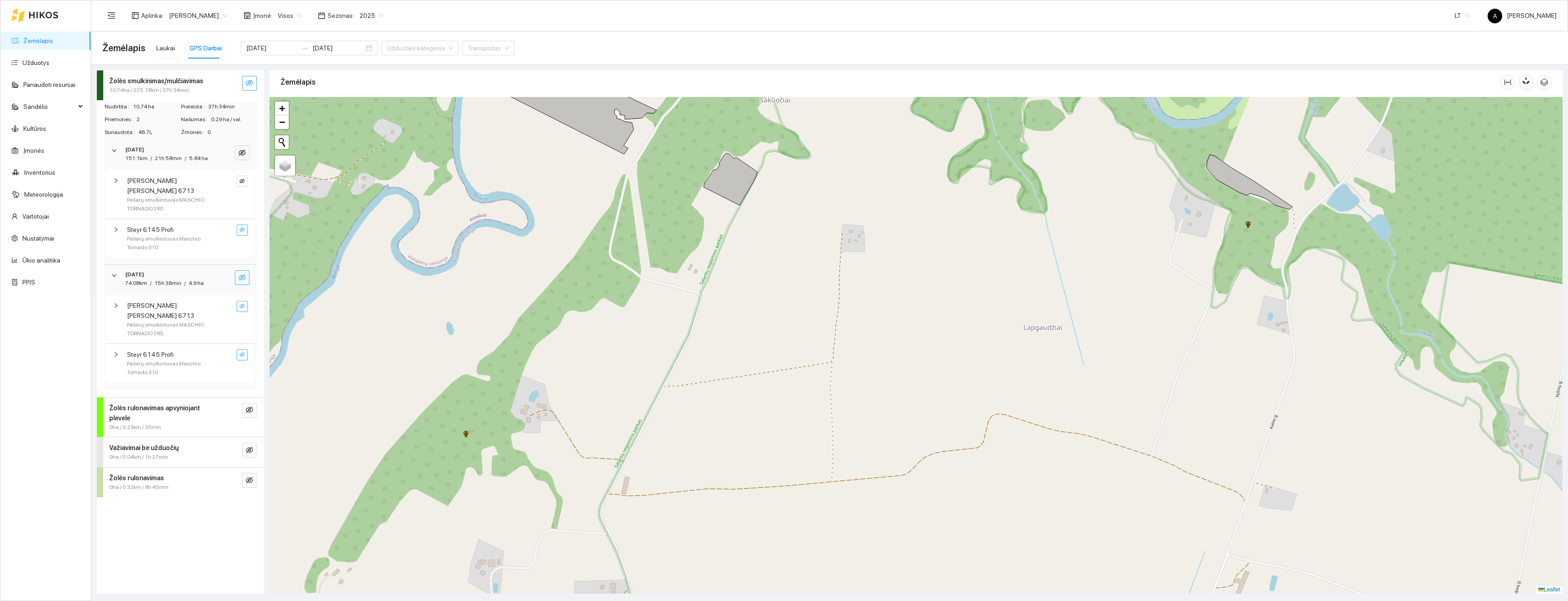
drag, startPoint x: 744, startPoint y: 357, endPoint x: 742, endPoint y: 527, distance: 170.0
click at [744, 542] on div "+ − Nieko nerasta. Bandykite dar kartą. Žemėlapis Palydovas Leaflet" at bounding box center [917, 345] width 1293 height 497
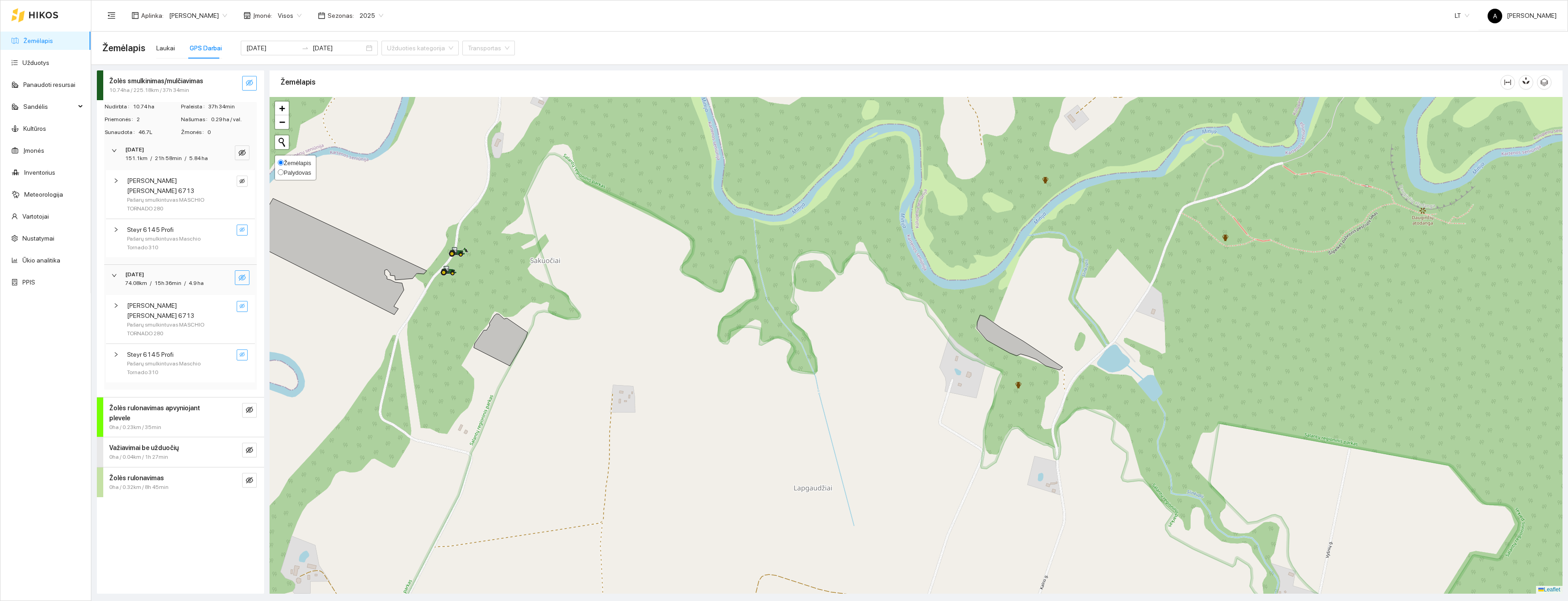
click at [281, 172] on input "Palydovas" at bounding box center [281, 172] width 6 height 6
radio input "true"
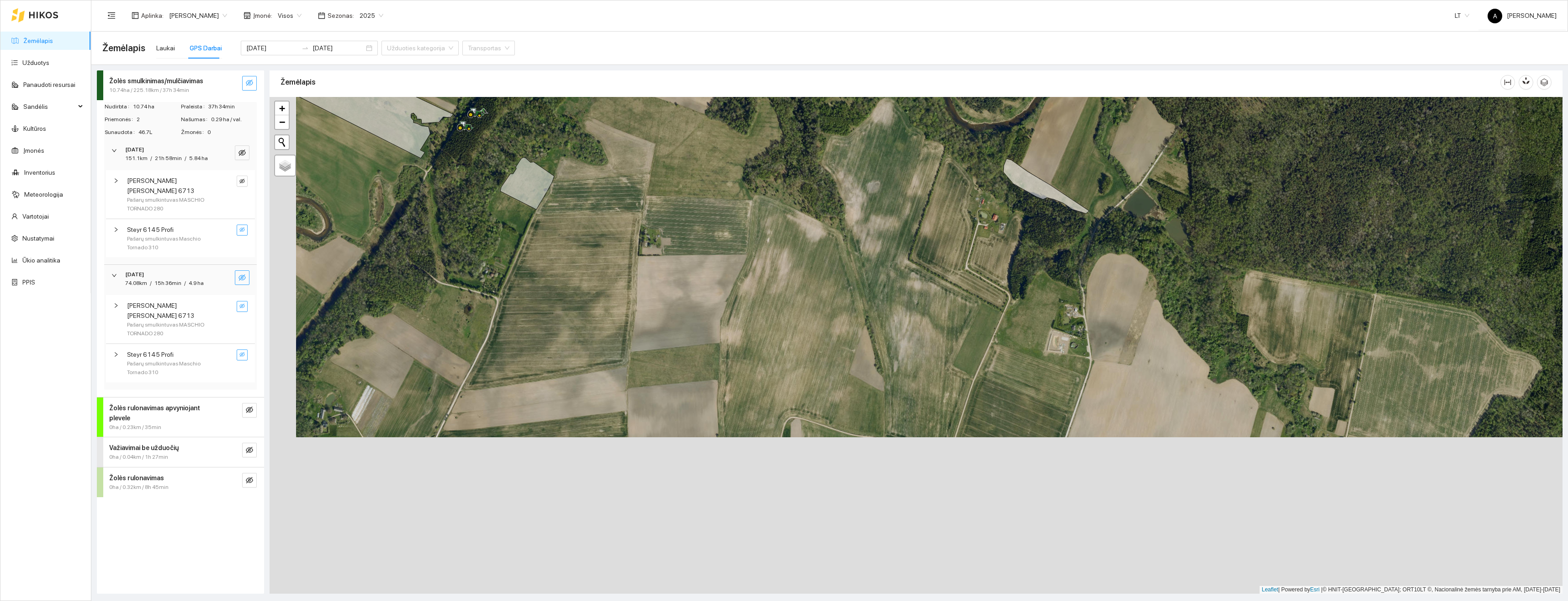
drag, startPoint x: 633, startPoint y: 502, endPoint x: 659, endPoint y: 346, distance: 158.2
click at [659, 346] on div "+ − Nieko nerasta. Bandykite dar kartą. Žemėlapis Palydovas Leaflet | Powered b…" at bounding box center [917, 345] width 1293 height 497
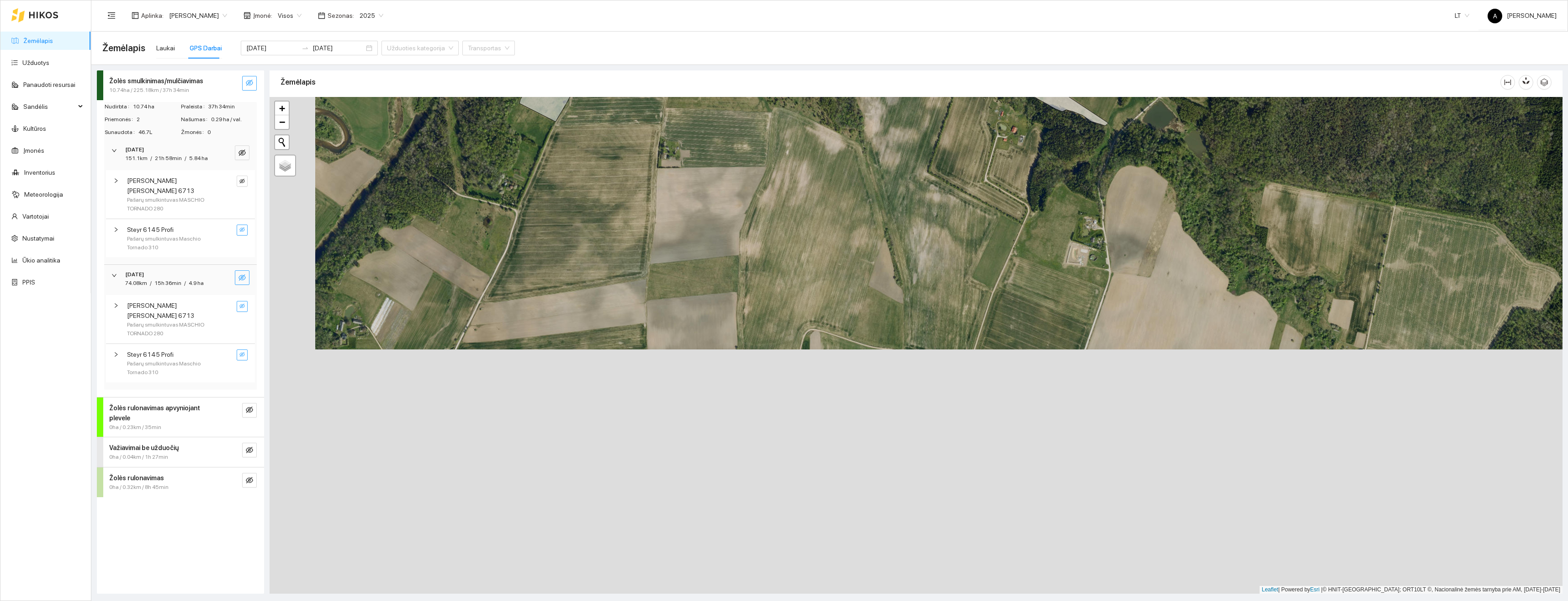
drag, startPoint x: 695, startPoint y: 450, endPoint x: 714, endPoint y: 370, distance: 82.2
click at [714, 370] on div "+ − Nieko nerasta. Bandykite dar kartą. Žemėlapis Palydovas Leaflet | Powered b…" at bounding box center [917, 345] width 1293 height 497
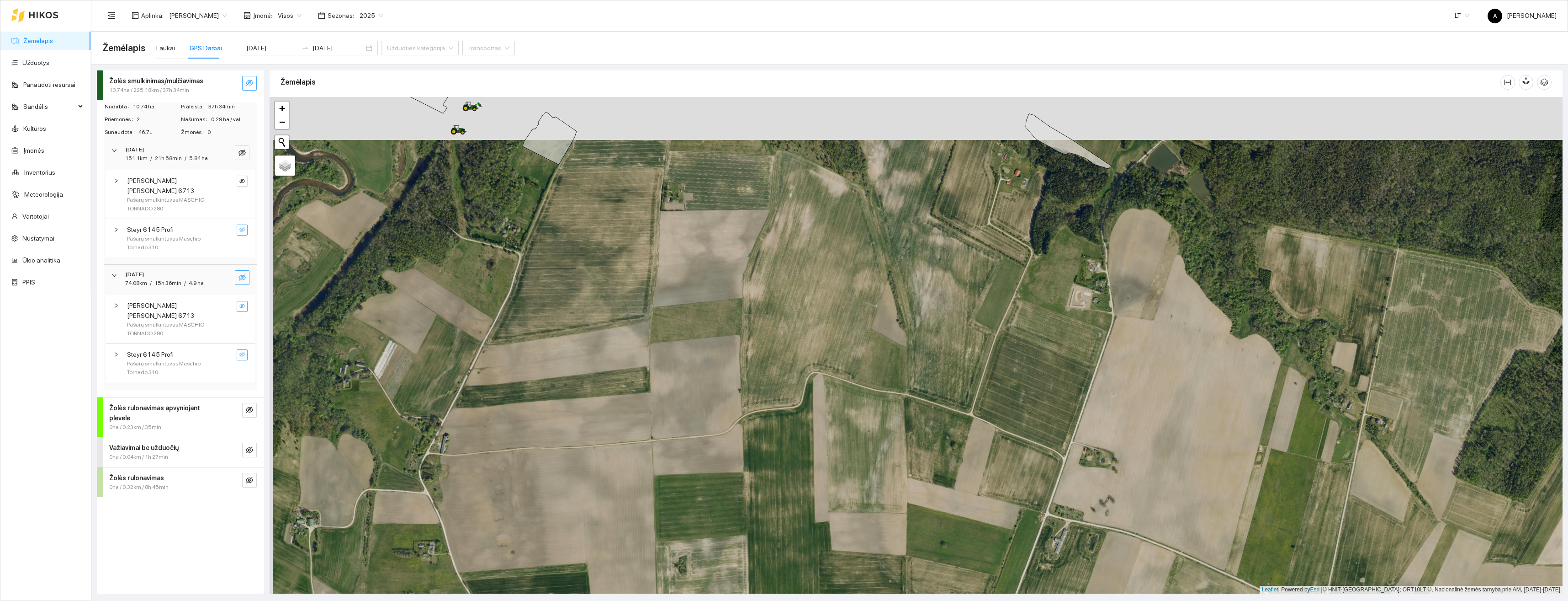
drag, startPoint x: 758, startPoint y: 299, endPoint x: 754, endPoint y: 368, distance: 69.1
click at [754, 368] on div "+ − Nieko nerasta. Bandykite dar kartą. Žemėlapis Palydovas Leaflet | Powered b…" at bounding box center [917, 345] width 1293 height 497
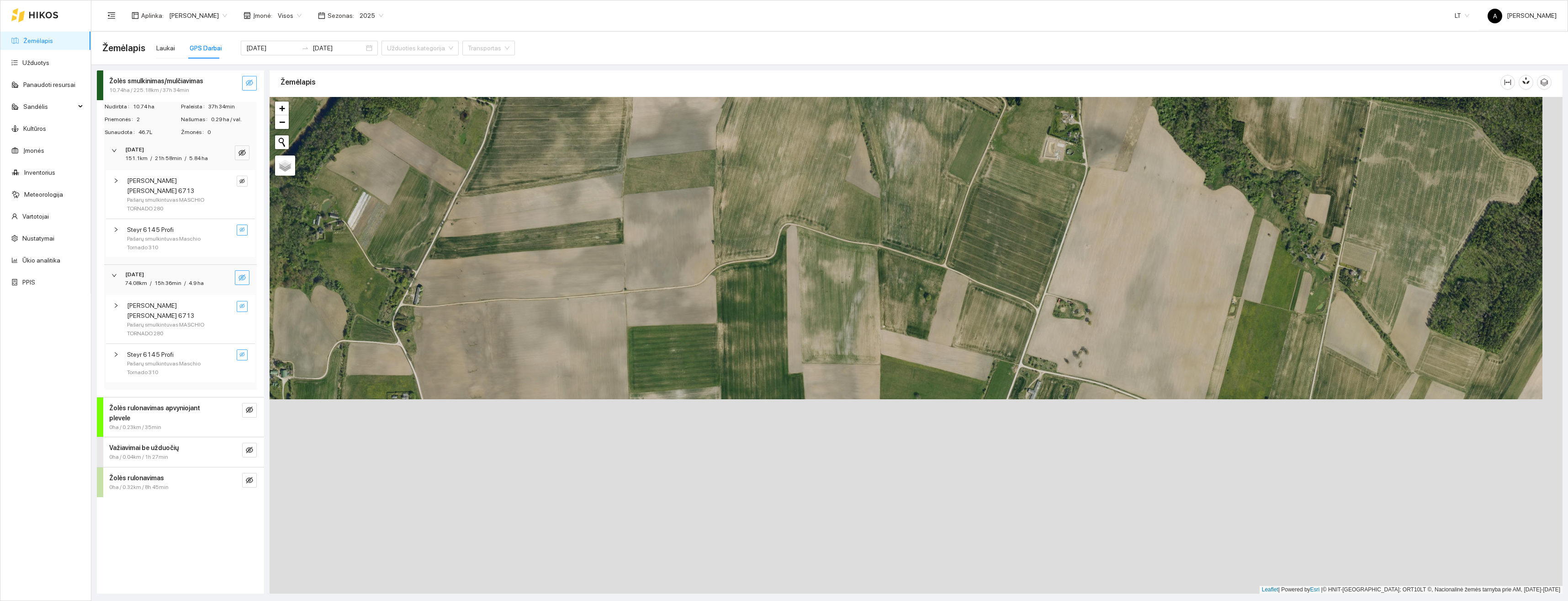
drag, startPoint x: 772, startPoint y: 464, endPoint x: 741, endPoint y: 272, distance: 194.5
click at [742, 275] on div "+ − Nieko nerasta. Bandykite dar kartą. Žemėlapis Palydovas Leaflet | Powered b…" at bounding box center [917, 345] width 1293 height 497
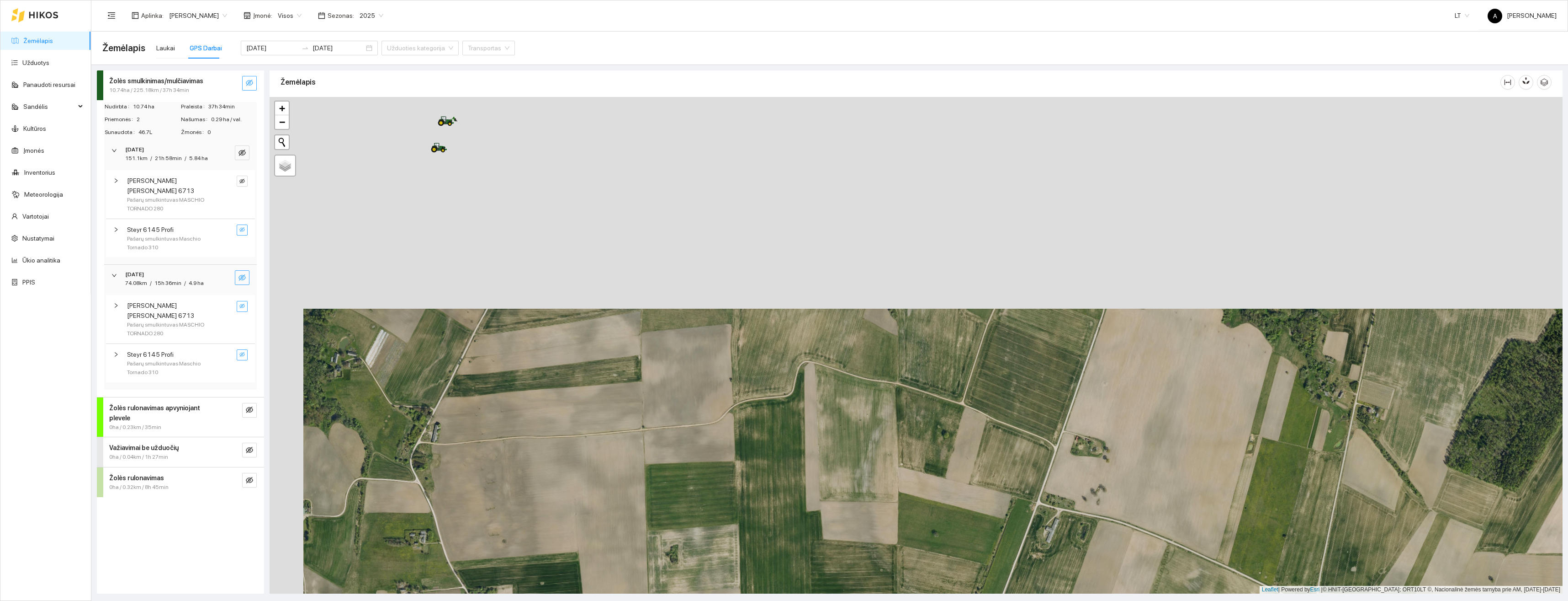
drag, startPoint x: 746, startPoint y: 349, endPoint x: 778, endPoint y: 558, distance: 211.4
click at [778, 558] on div "+ − Nieko nerasta. Bandykite dar kartą. Žemėlapis Palydovas Leaflet | Powered b…" at bounding box center [917, 345] width 1293 height 497
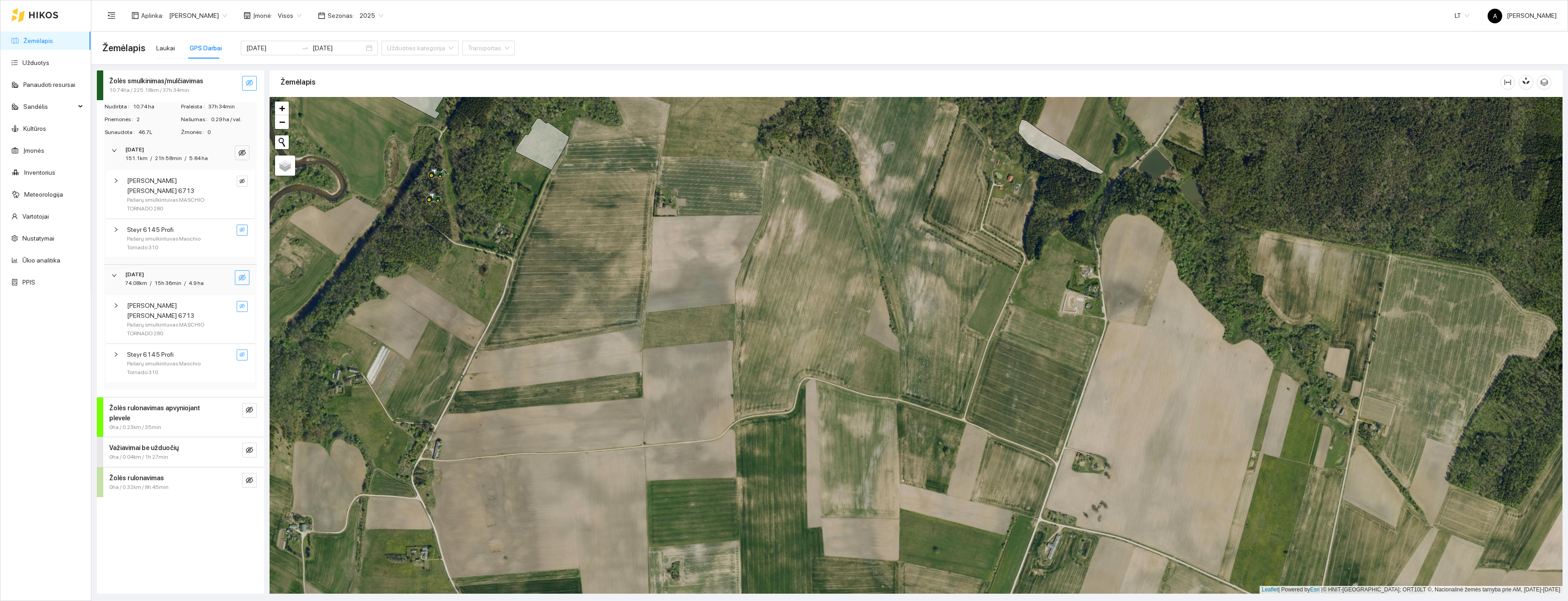
drag, startPoint x: 1072, startPoint y: 227, endPoint x: 1063, endPoint y: 281, distance: 54.7
click at [1063, 281] on div "+ − Nieko nerasta. Bandykite dar kartą. Žemėlapis Palydovas Leaflet | Powered b…" at bounding box center [917, 345] width 1293 height 497
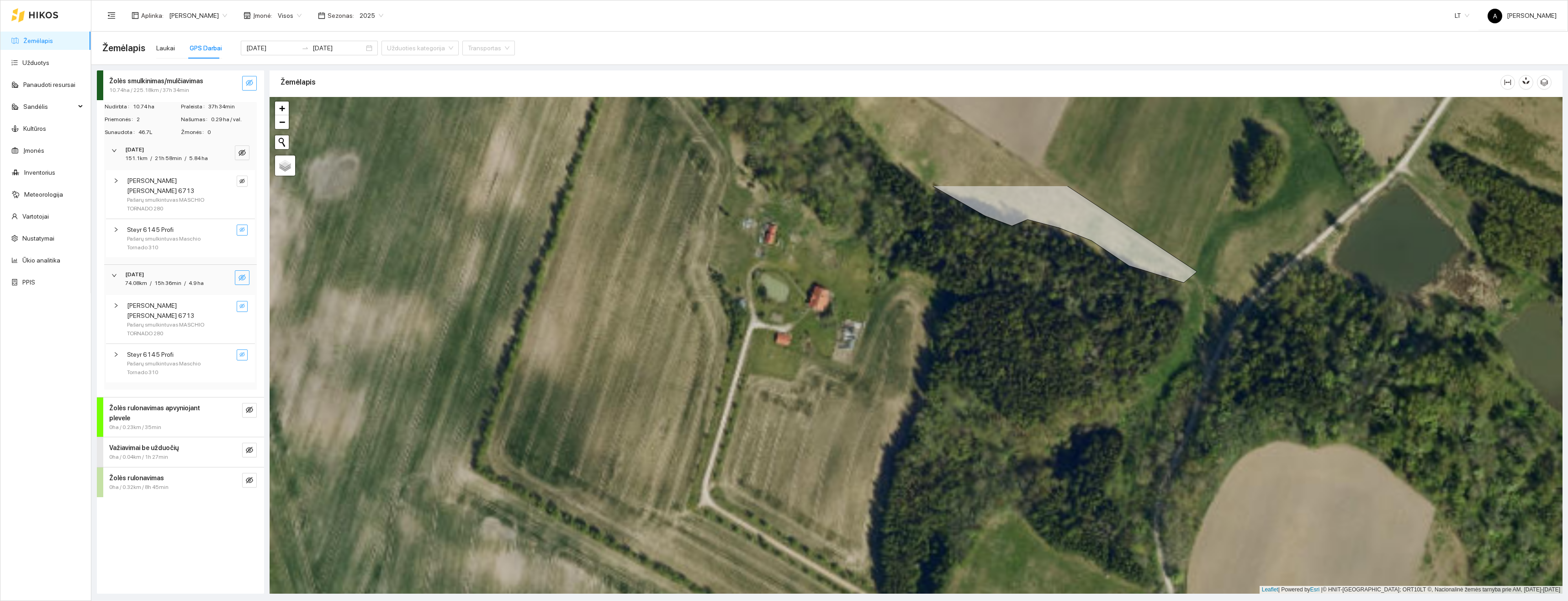
drag, startPoint x: 1073, startPoint y: 206, endPoint x: 1061, endPoint y: 371, distance: 165.4
click at [1061, 371] on div "+ − Nieko nerasta. Bandykite dar kartą. Žemėlapis Palydovas Leaflet | Powered b…" at bounding box center [917, 345] width 1293 height 497
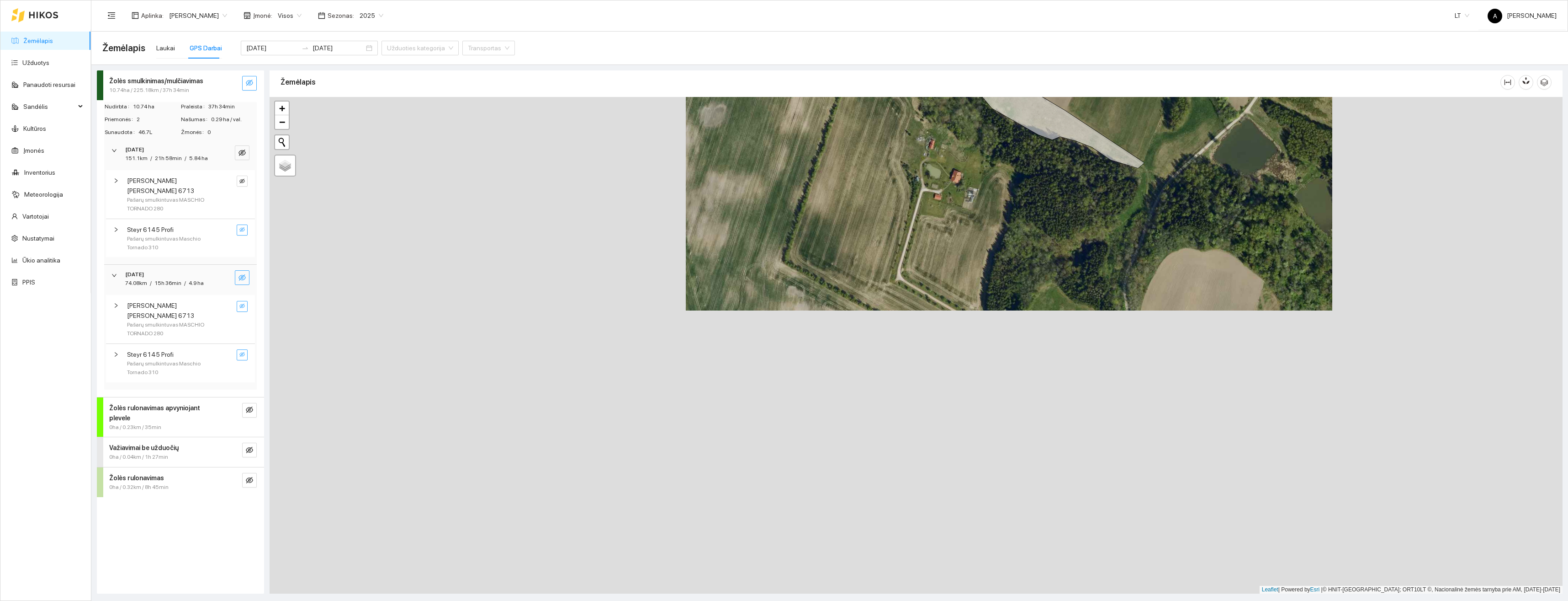
drag, startPoint x: 1069, startPoint y: 397, endPoint x: 1078, endPoint y: 214, distance: 183.2
click at [1078, 214] on div "+ − Nieko nerasta. Bandykite dar kartą. Žemėlapis Palydovas Leaflet | Powered b…" at bounding box center [917, 345] width 1293 height 497
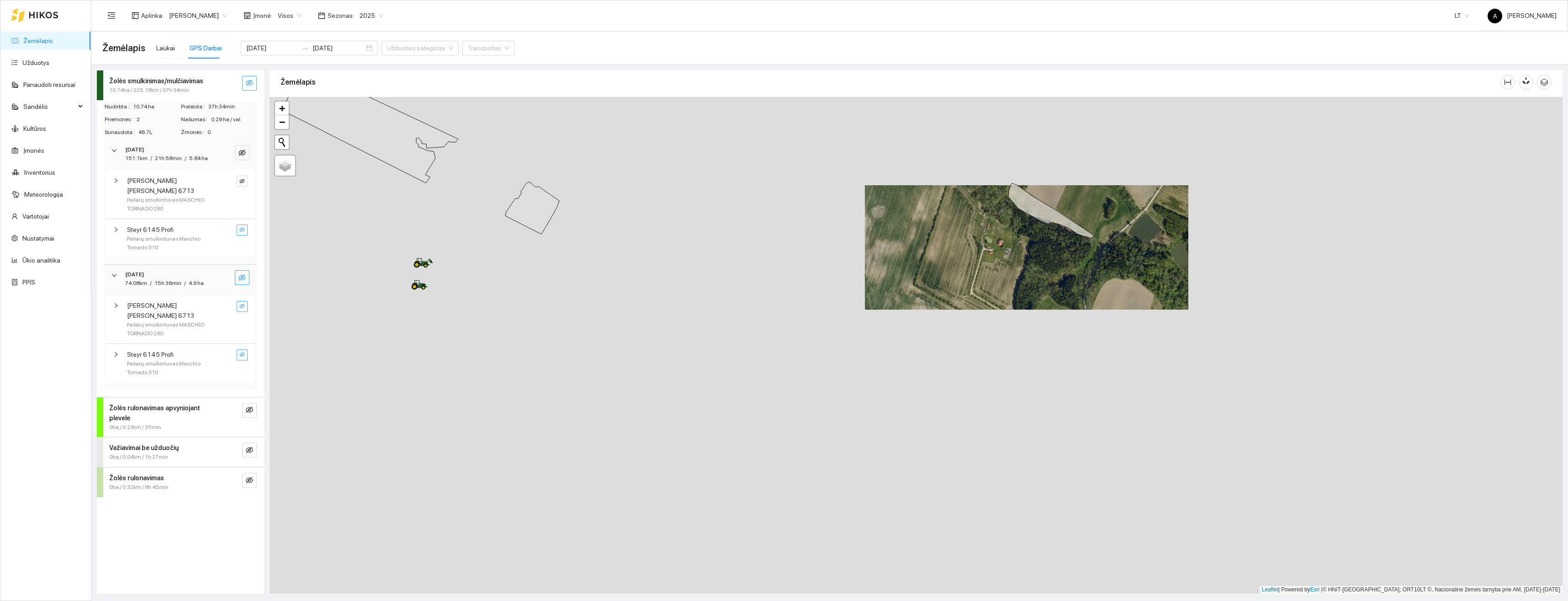
drag, startPoint x: 991, startPoint y: 302, endPoint x: 1041, endPoint y: 395, distance: 105.6
click at [1041, 395] on div "+ − Nieko nerasta. Bandykite dar kartą. Žemėlapis Palydovas Leaflet | Powered b…" at bounding box center [917, 345] width 1293 height 497
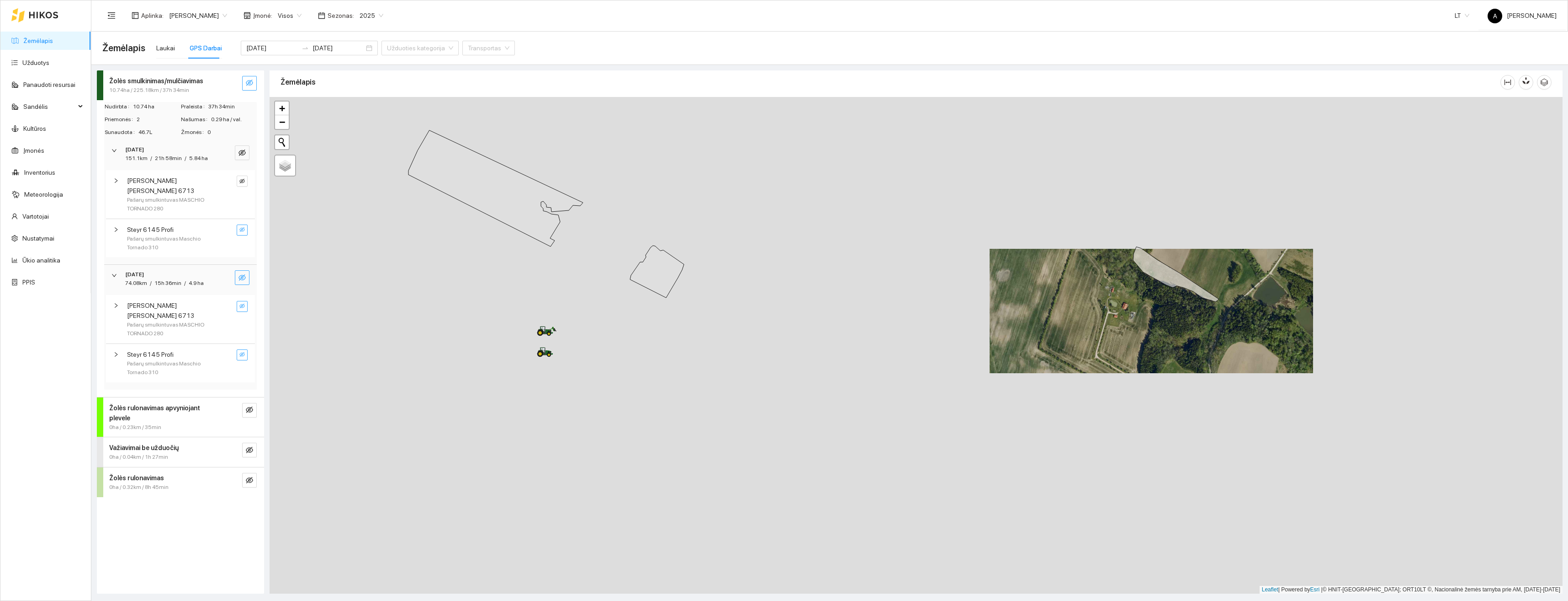
drag, startPoint x: 603, startPoint y: 353, endPoint x: 691, endPoint y: 360, distance: 88.3
click at [691, 360] on div "+ − Nieko nerasta. Bandykite dar kartą. Žemėlapis Palydovas Leaflet | Powered b…" at bounding box center [917, 345] width 1293 height 497
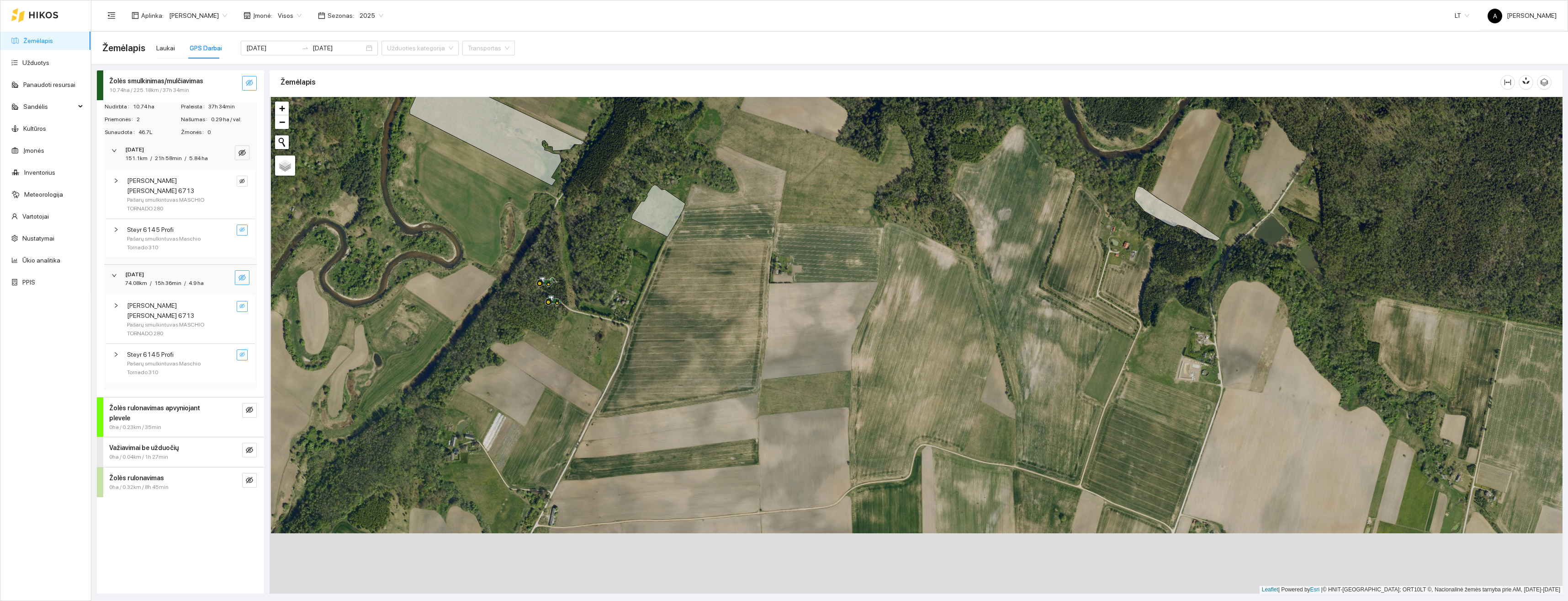
drag, startPoint x: 695, startPoint y: 369, endPoint x: 697, endPoint y: 328, distance: 41.0
click at [697, 328] on div "+ − Nieko nerasta. Bandykite dar kartą. Žemėlapis Palydovas Leaflet | Powered b…" at bounding box center [917, 345] width 1293 height 497
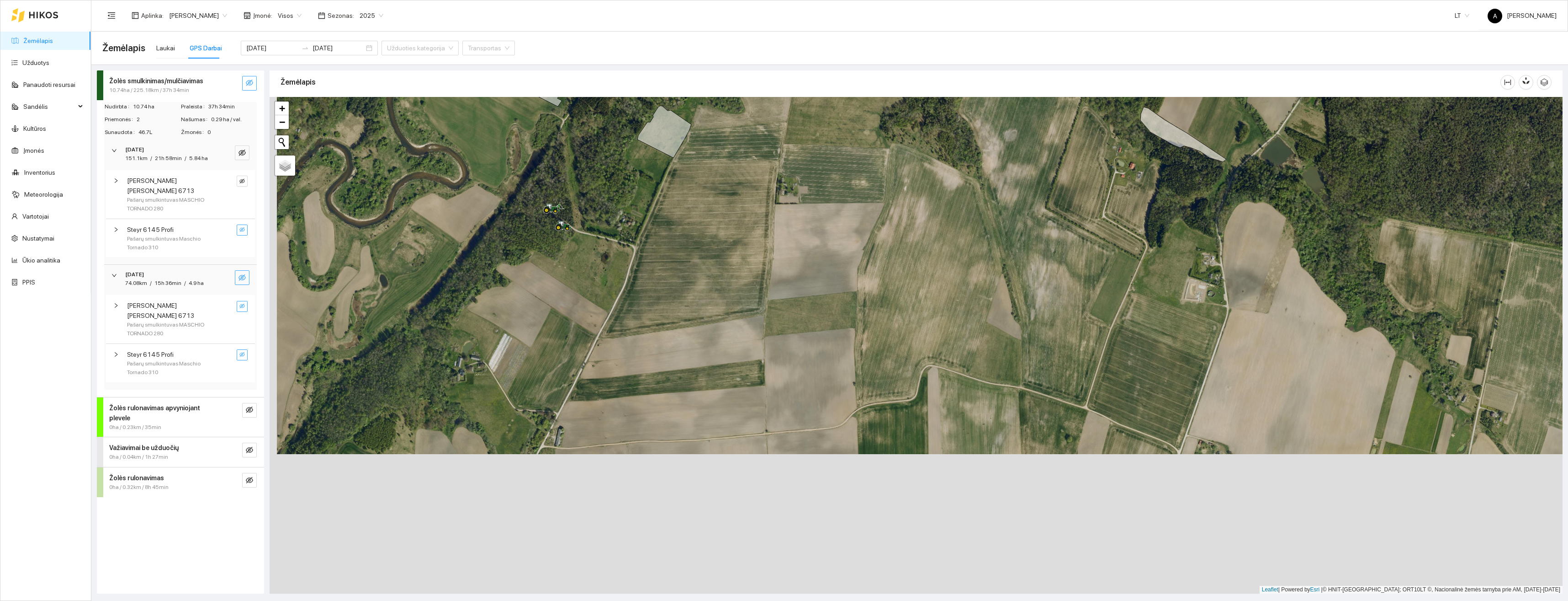
drag, startPoint x: 720, startPoint y: 364, endPoint x: 722, endPoint y: 326, distance: 38.1
click at [722, 326] on div "+ − Nieko nerasta. Bandykite dar kartą. Žemėlapis Palydovas Leaflet | Powered b…" at bounding box center [917, 345] width 1293 height 497
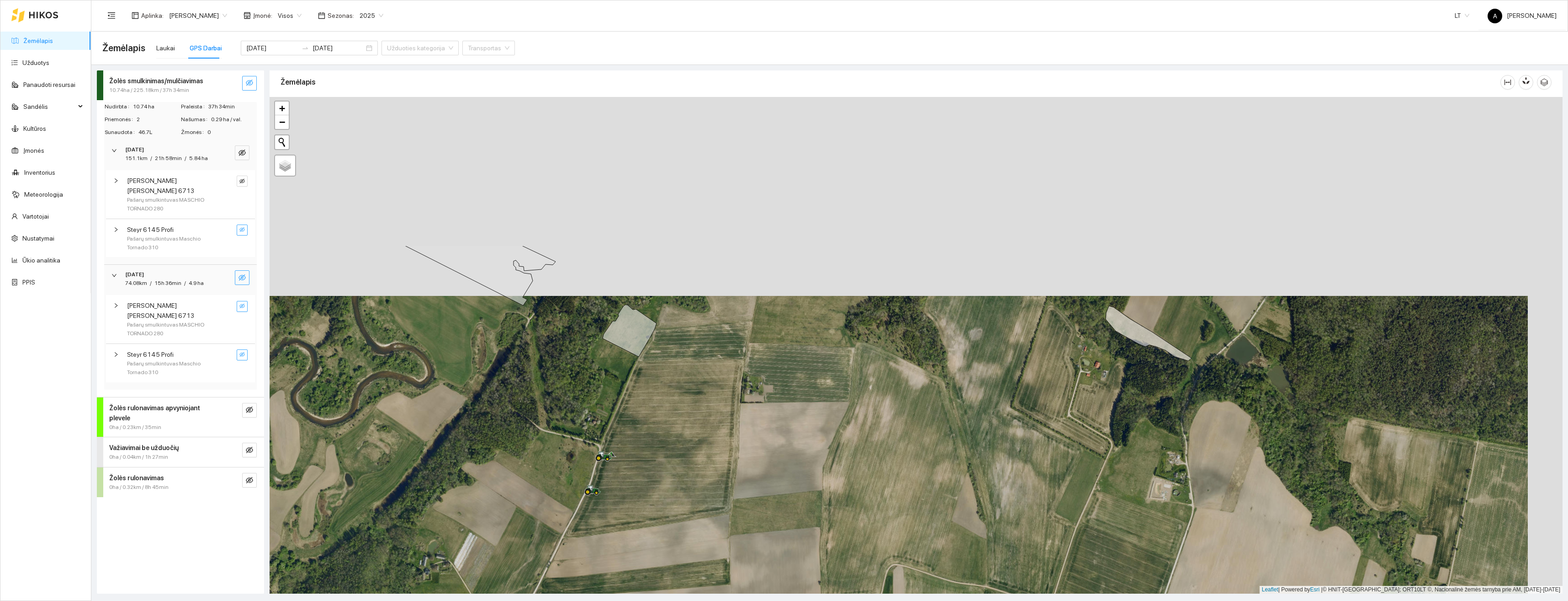
drag, startPoint x: 846, startPoint y: 206, endPoint x: 812, endPoint y: 384, distance: 181.2
click at [812, 390] on div "+ − Nieko nerasta. Bandykite dar kartą. Žemėlapis Palydovas Leaflet | Powered b…" at bounding box center [917, 345] width 1293 height 497
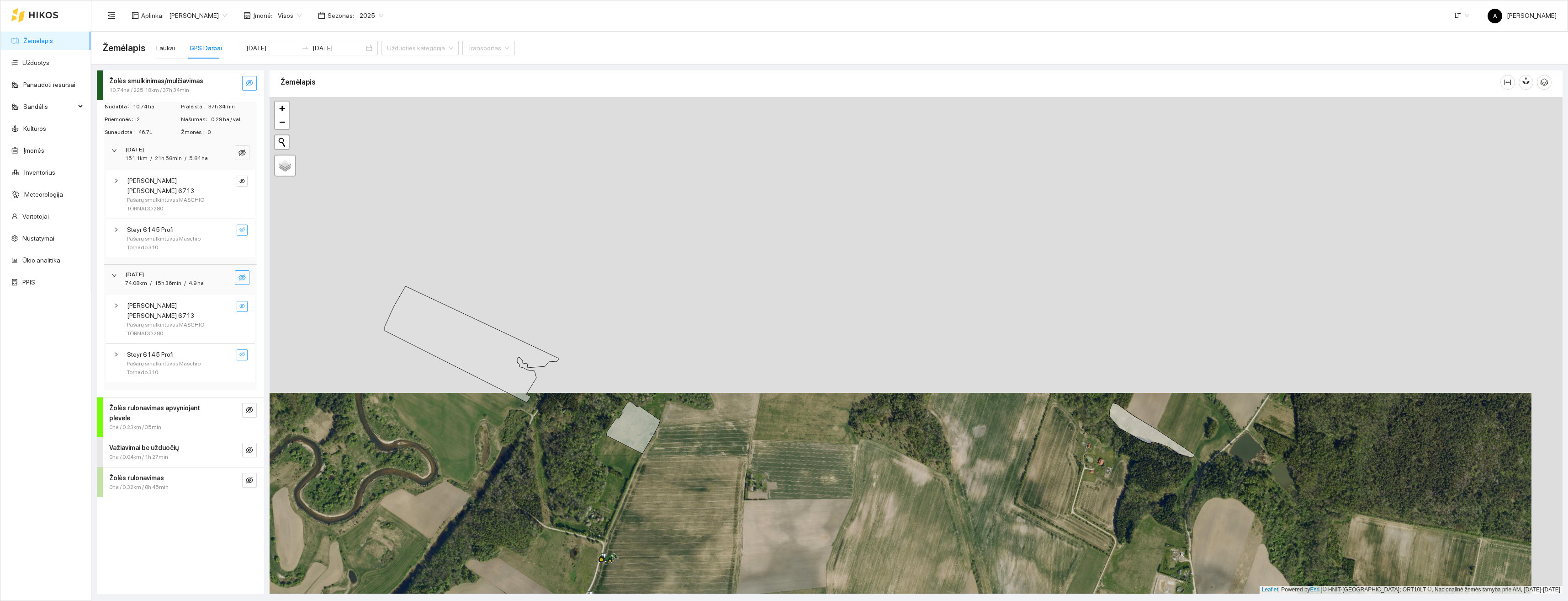
drag, startPoint x: 891, startPoint y: 399, endPoint x: 895, endPoint y: 492, distance: 93.1
click at [895, 492] on div "+ − Nieko nerasta. Bandykite dar kartą. Žemėlapis Palydovas Leaflet | Powered b…" at bounding box center [917, 345] width 1293 height 497
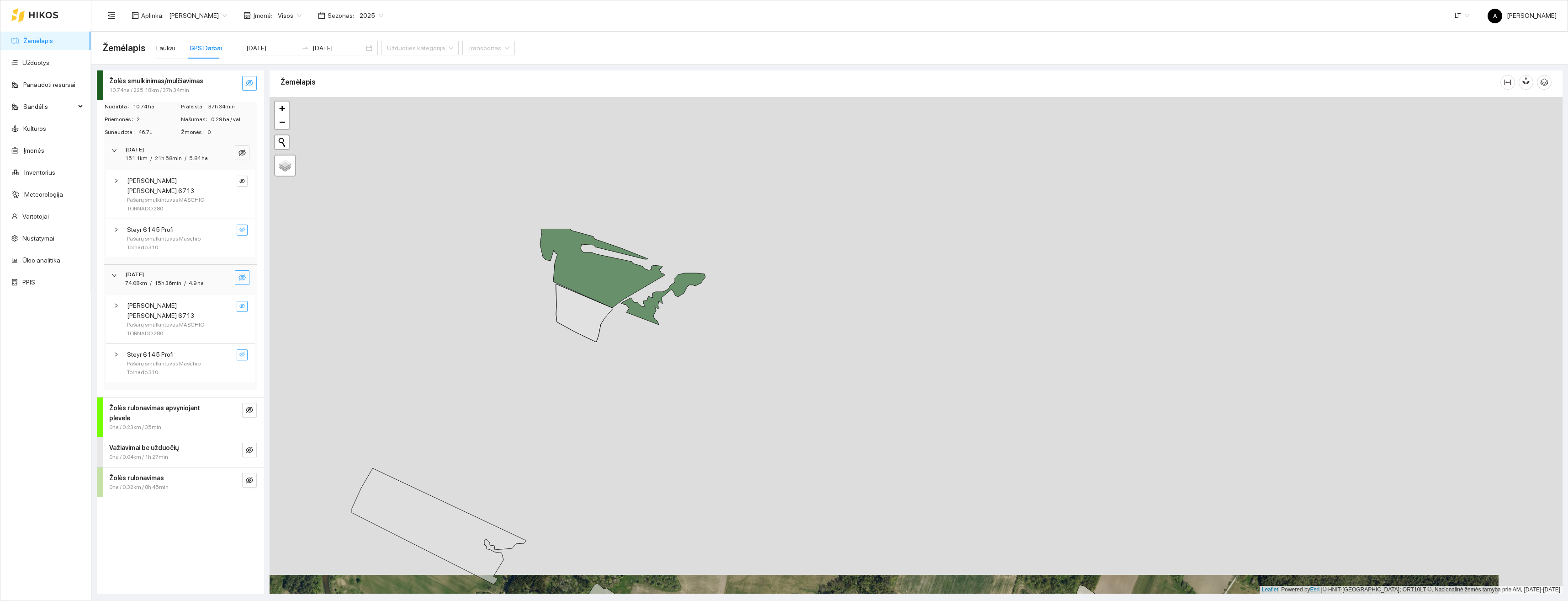
drag, startPoint x: 963, startPoint y: 430, endPoint x: 936, endPoint y: 537, distance: 110.4
click at [930, 553] on div "+ − Nieko nerasta. Bandykite dar kartą. Žemėlapis Palydovas Leaflet | Powered b…" at bounding box center [917, 345] width 1293 height 497
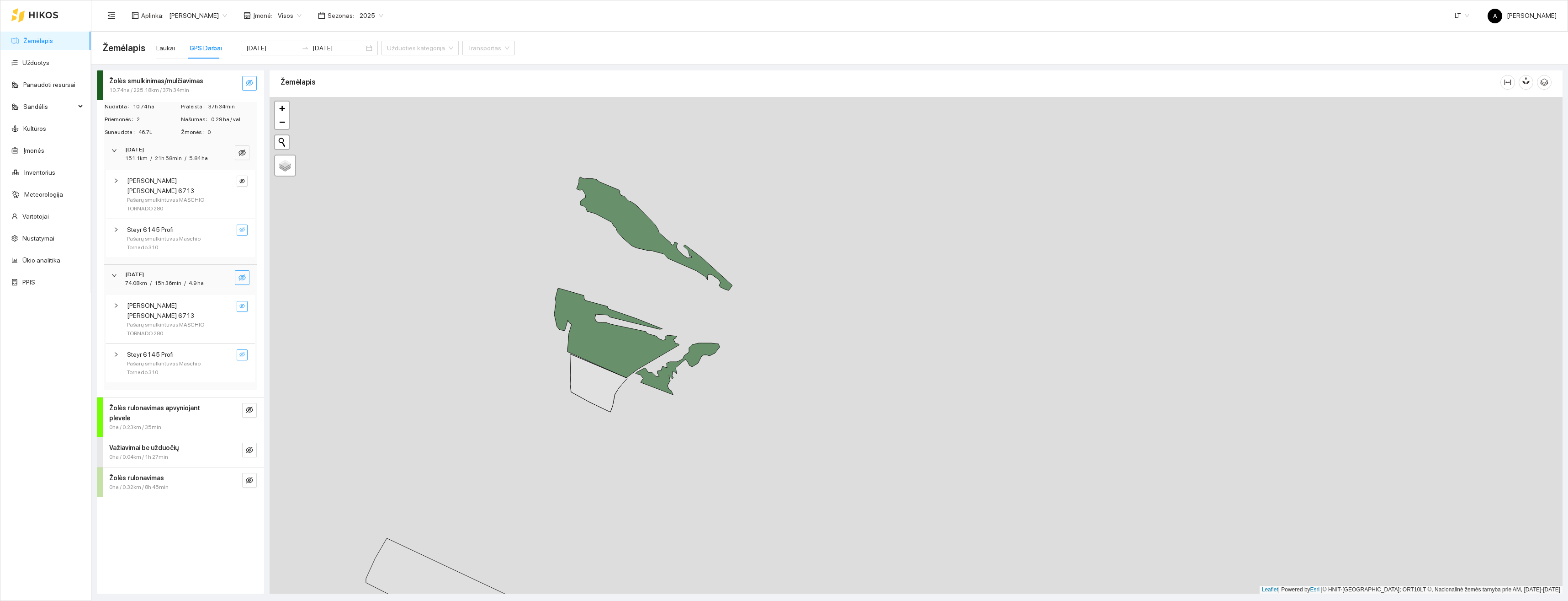
drag, startPoint x: 981, startPoint y: 425, endPoint x: 989, endPoint y: 493, distance: 68.5
click at [996, 494] on div "+ − Nieko nerasta. Bandykite dar kartą. Žemėlapis Palydovas Leaflet | Powered b…" at bounding box center [917, 345] width 1293 height 497
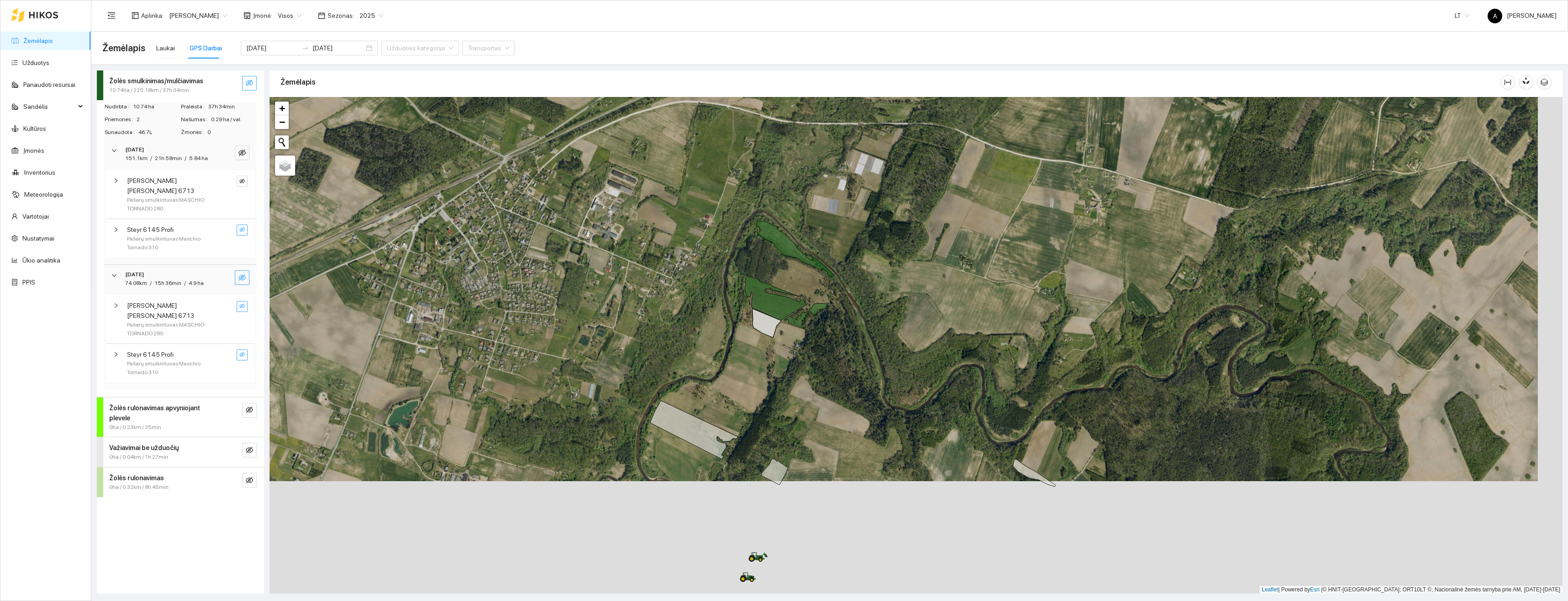
drag, startPoint x: 963, startPoint y: 546, endPoint x: 938, endPoint y: 432, distance: 116.7
click at [938, 432] on div "+ − Nieko nerasta. Bandykite dar kartą. Žemėlapis Palydovas Leaflet | Powered b…" at bounding box center [917, 345] width 1293 height 497
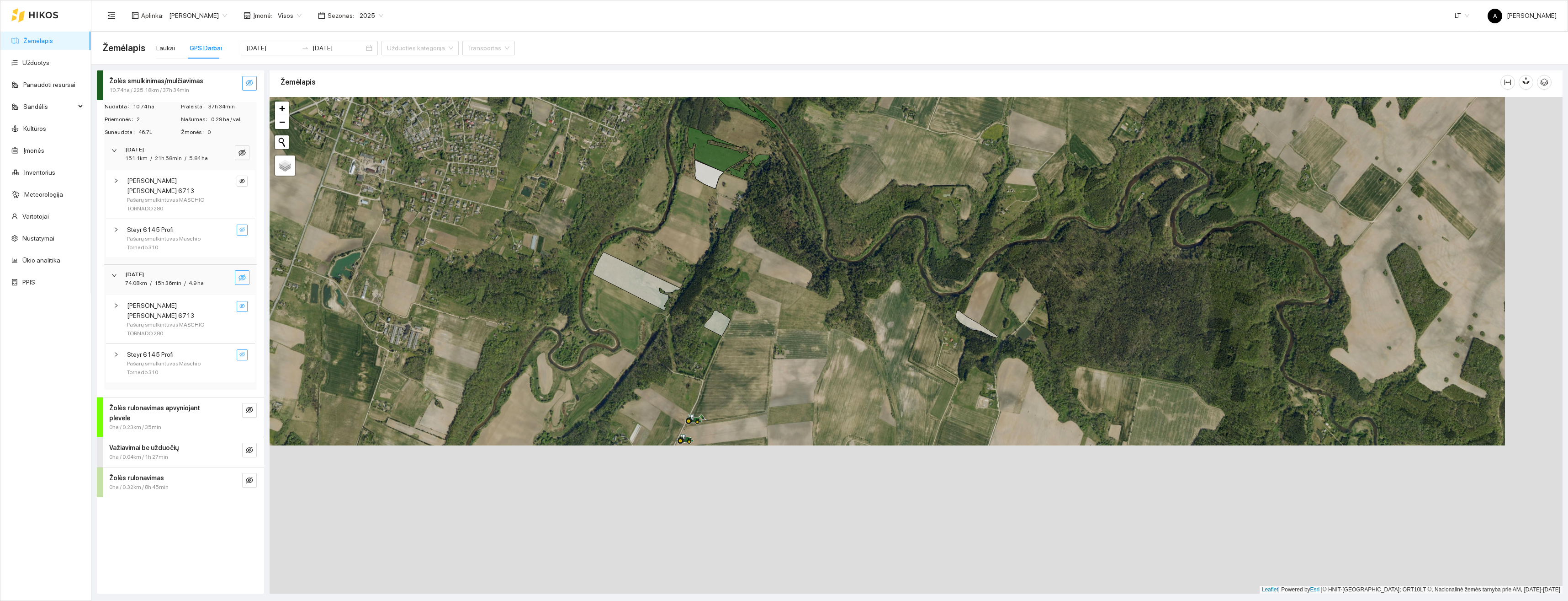
drag, startPoint x: 975, startPoint y: 503, endPoint x: 913, endPoint y: 340, distance: 174.4
click at [913, 340] on div "+ − Nieko nerasta. Bandykite dar kartą. Žemėlapis Palydovas Leaflet | Powered b…" at bounding box center [917, 345] width 1293 height 497
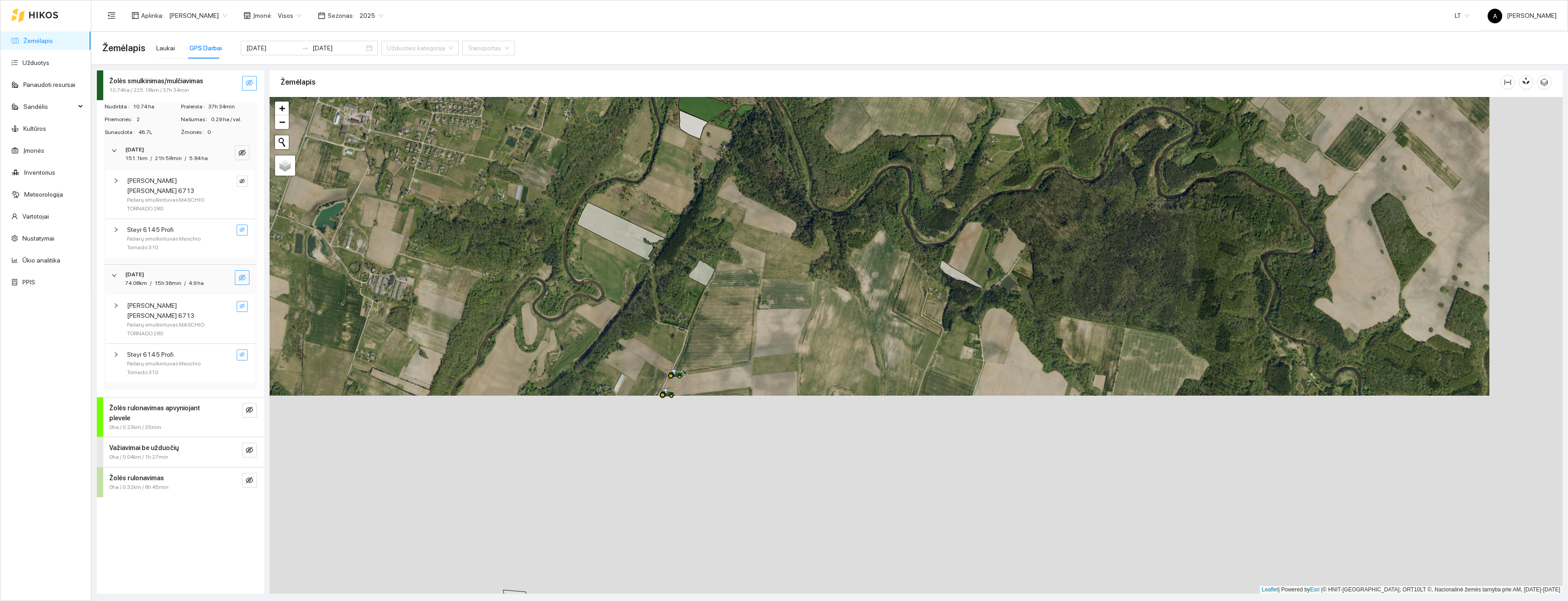
drag, startPoint x: 906, startPoint y: 425, endPoint x: 895, endPoint y: 390, distance: 36.7
click at [895, 390] on div "+ − Nieko nerasta. Bandykite dar kartą. Žemėlapis Palydovas Leaflet | Powered b…" at bounding box center [917, 345] width 1293 height 497
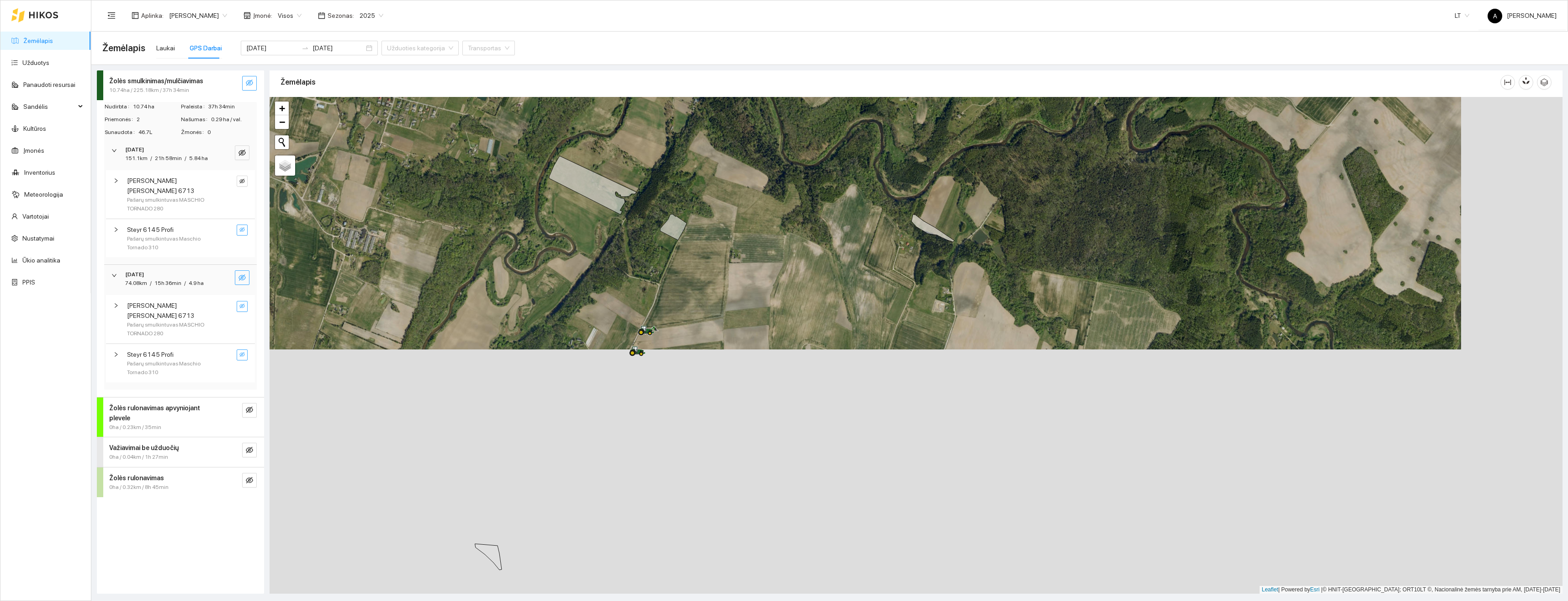
drag, startPoint x: 915, startPoint y: 374, endPoint x: 881, endPoint y: 319, distance: 64.7
click at [881, 319] on div "+ − Nieko nerasta. Bandykite dar kartą. Žemėlapis Palydovas Leaflet | Powered b…" at bounding box center [917, 345] width 1293 height 497
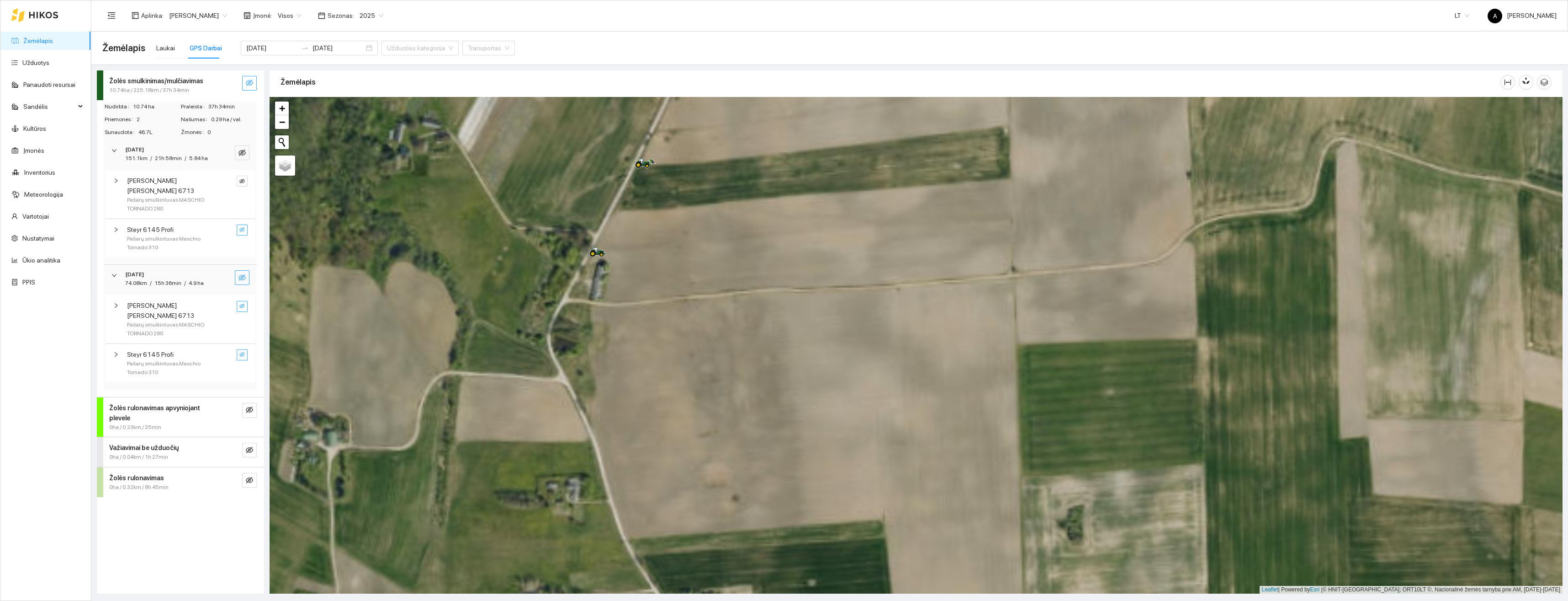
drag, startPoint x: 627, startPoint y: 369, endPoint x: 653, endPoint y: 530, distance: 163.1
click at [653, 529] on div "+ − Nieko nerasta. Bandykite dar kartą. Žemėlapis Palydovas Leaflet | Powered b…" at bounding box center [917, 345] width 1293 height 497
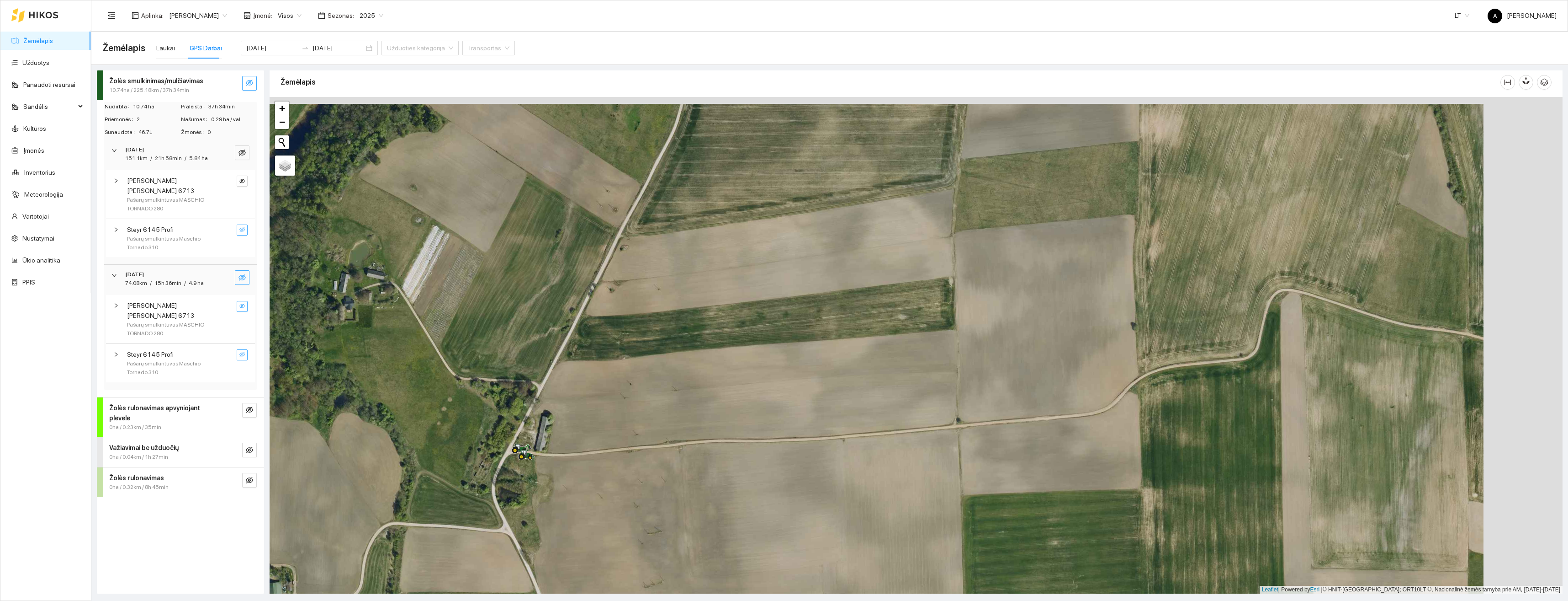
drag, startPoint x: 913, startPoint y: 483, endPoint x: 818, endPoint y: 490, distance: 95.3
click at [818, 489] on div "+ − Nieko nerasta. Bandykite dar kartą. Žemėlapis Palydovas Leaflet | Powered b…" at bounding box center [917, 345] width 1293 height 497
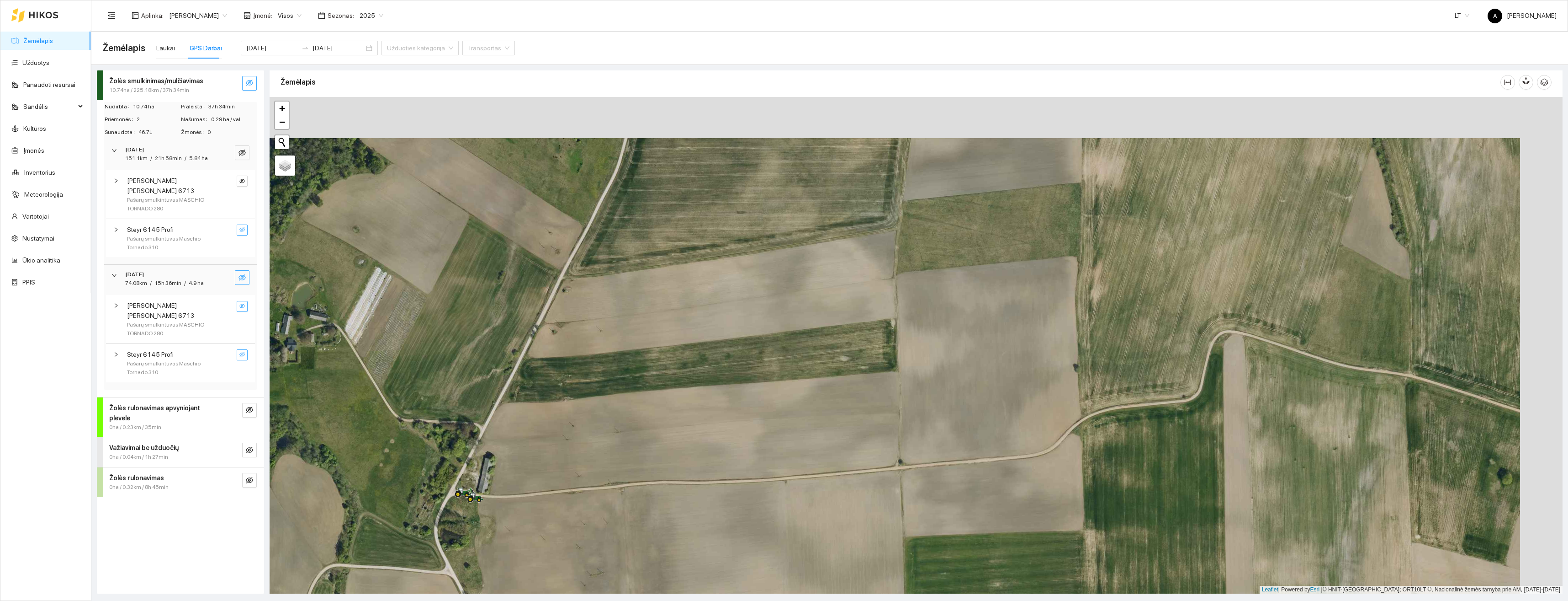
drag, startPoint x: 1241, startPoint y: 488, endPoint x: 1199, endPoint y: 529, distance: 58.7
click at [1199, 529] on div "+ − Nieko nerasta. Bandykite dar kartą. Žemėlapis Palydovas Leaflet | Powered b…" at bounding box center [917, 345] width 1293 height 497
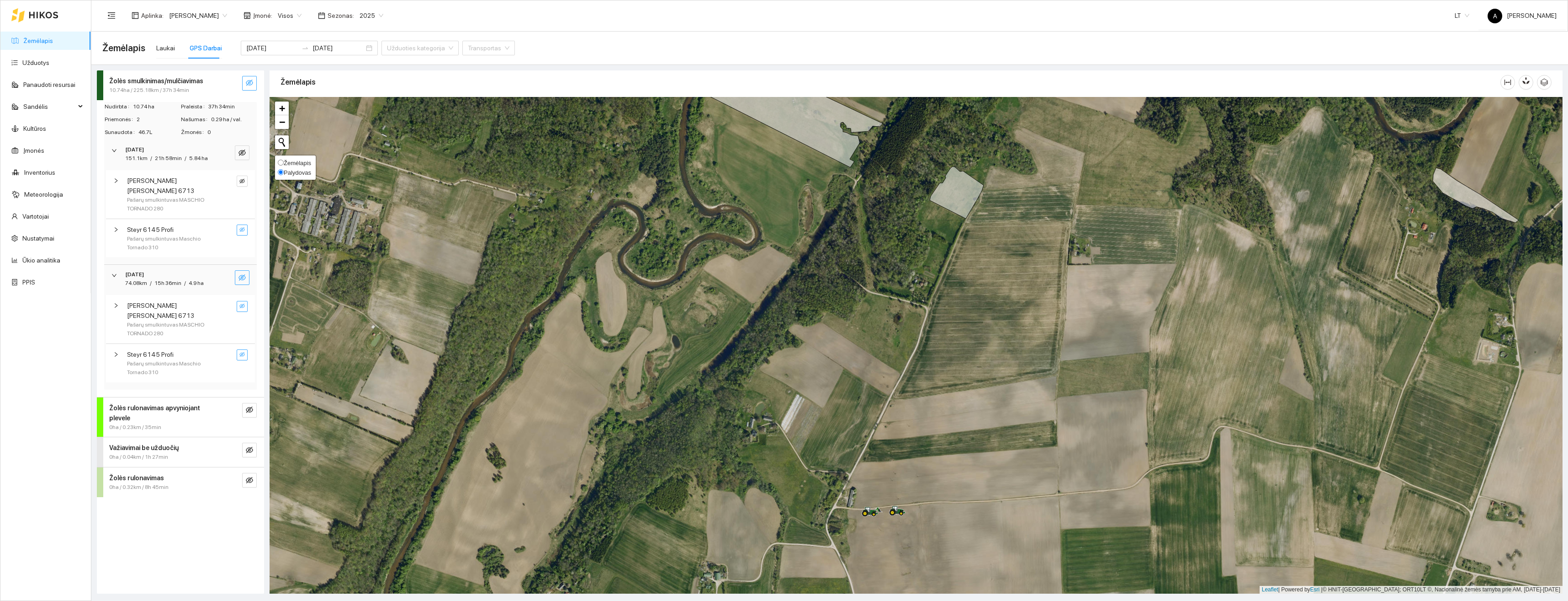
click at [281, 164] on input "Žemėlapis" at bounding box center [281, 162] width 6 height 6
radio input "true"
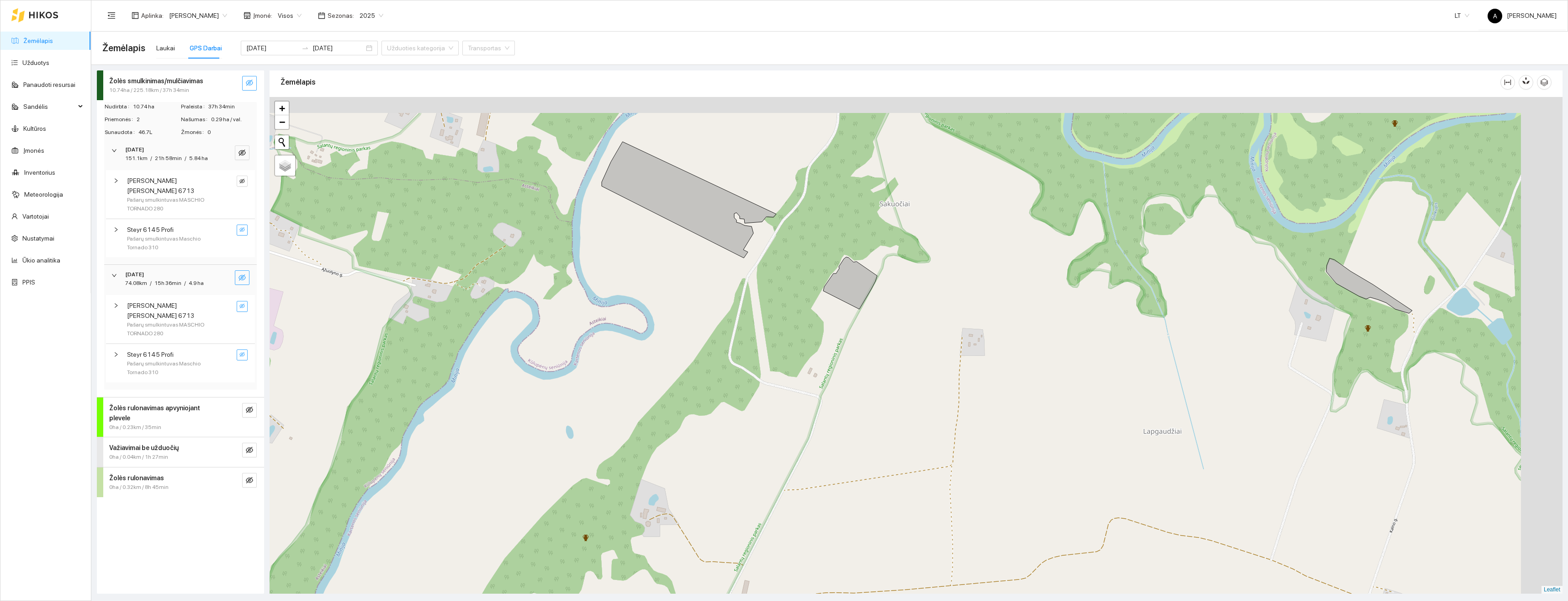
drag, startPoint x: 1017, startPoint y: 281, endPoint x: 888, endPoint y: 381, distance: 163.2
click at [888, 382] on div "+ − Nieko nerasta. Bandykite dar kartą. Žemėlapis Palydovas Leaflet" at bounding box center [917, 345] width 1293 height 497
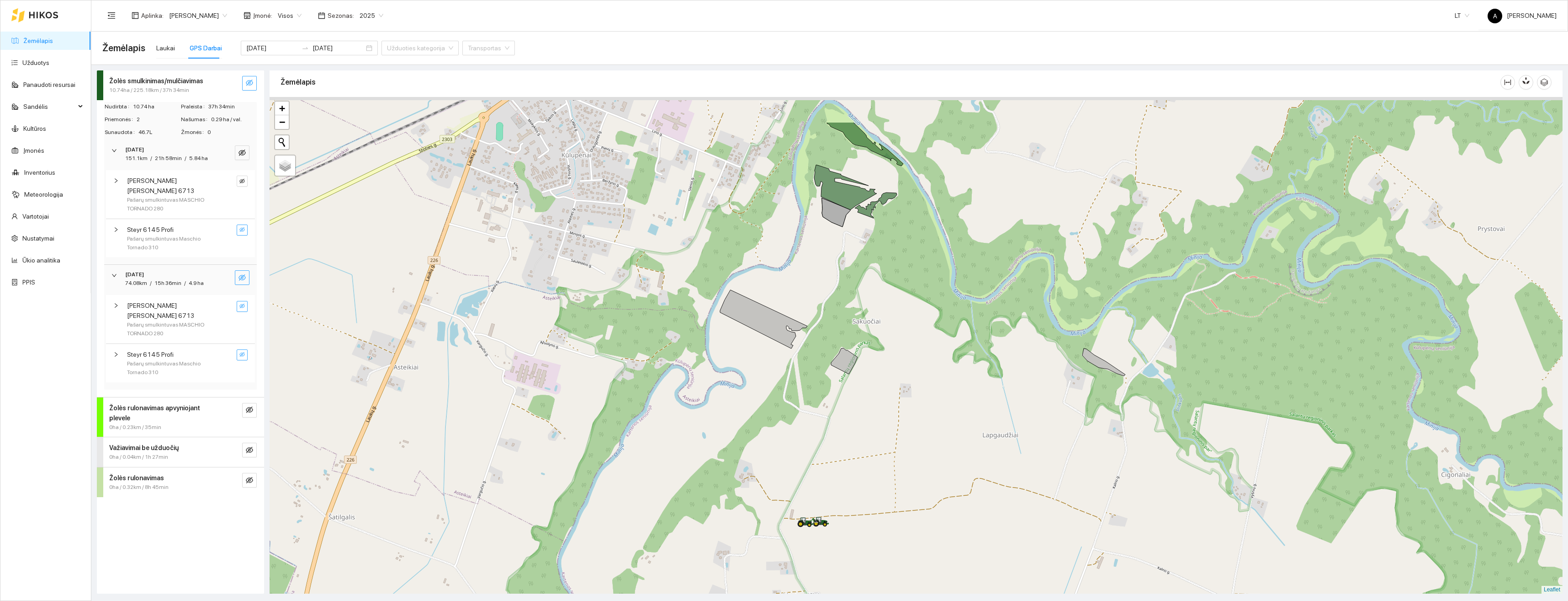
drag, startPoint x: 943, startPoint y: 254, endPoint x: 900, endPoint y: 253, distance: 43.0
click at [930, 332] on div "+ − Nieko nerasta. Bandykite dar kartą. Žemėlapis Palydovas Leaflet" at bounding box center [917, 345] width 1293 height 497
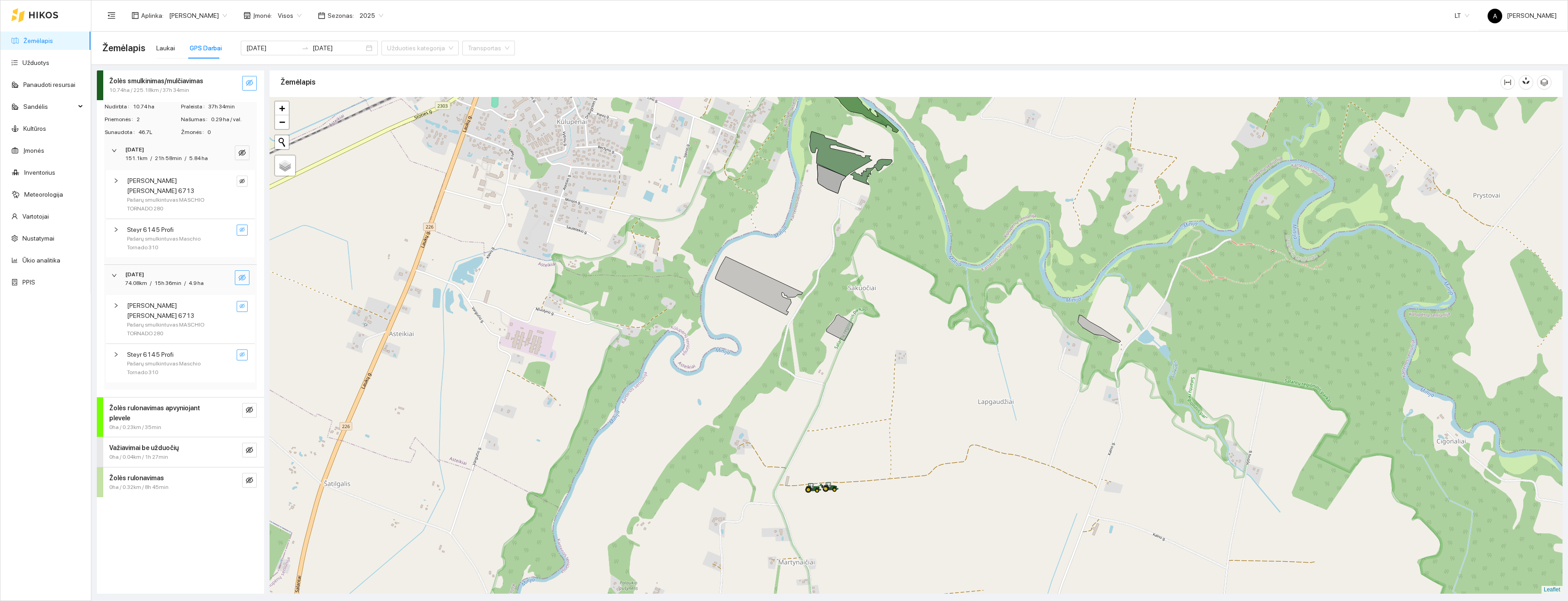
drag, startPoint x: 1085, startPoint y: 538, endPoint x: 1082, endPoint y: 442, distance: 96.0
click at [1082, 442] on div "+ − Nieko nerasta. Bandykite dar kartą. Žemėlapis Palydovas Leaflet" at bounding box center [917, 345] width 1293 height 497
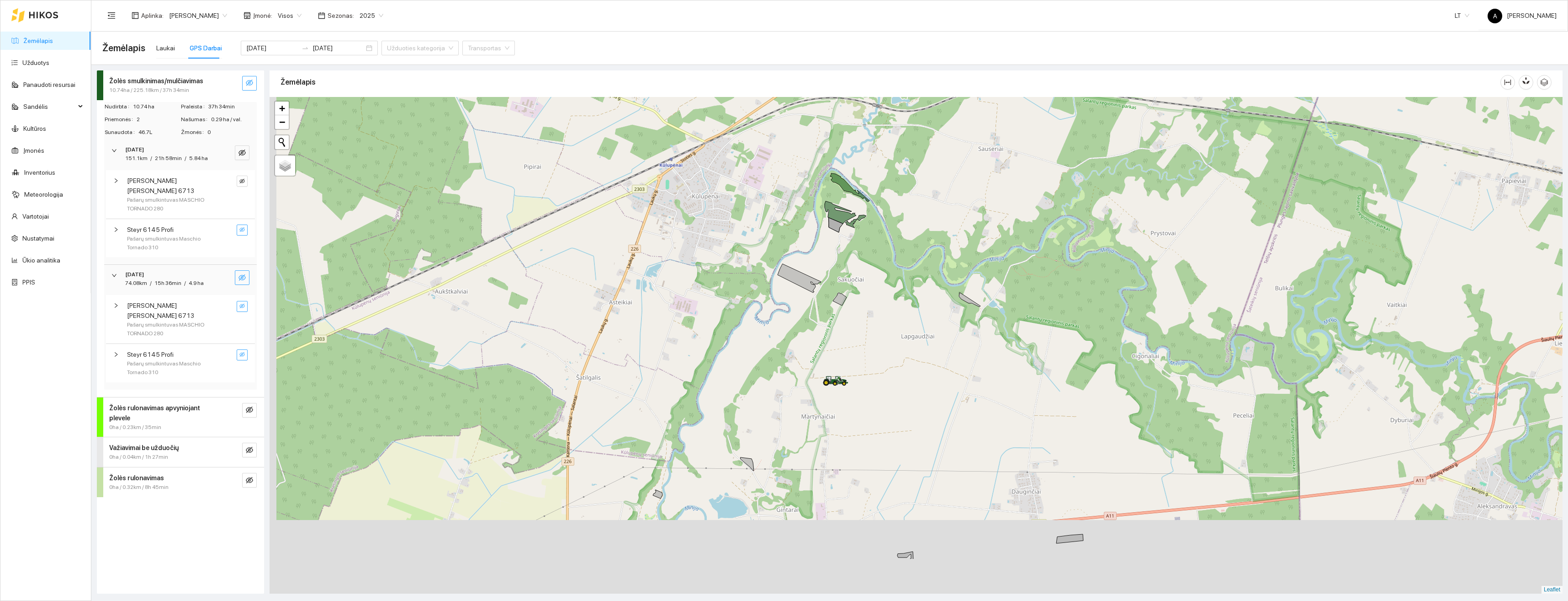
drag, startPoint x: 823, startPoint y: 473, endPoint x: 825, endPoint y: 457, distance: 16.1
click at [825, 457] on div "+ − Nieko nerasta. Bandykite dar kartą. Žemėlapis Palydovas Leaflet" at bounding box center [917, 345] width 1293 height 497
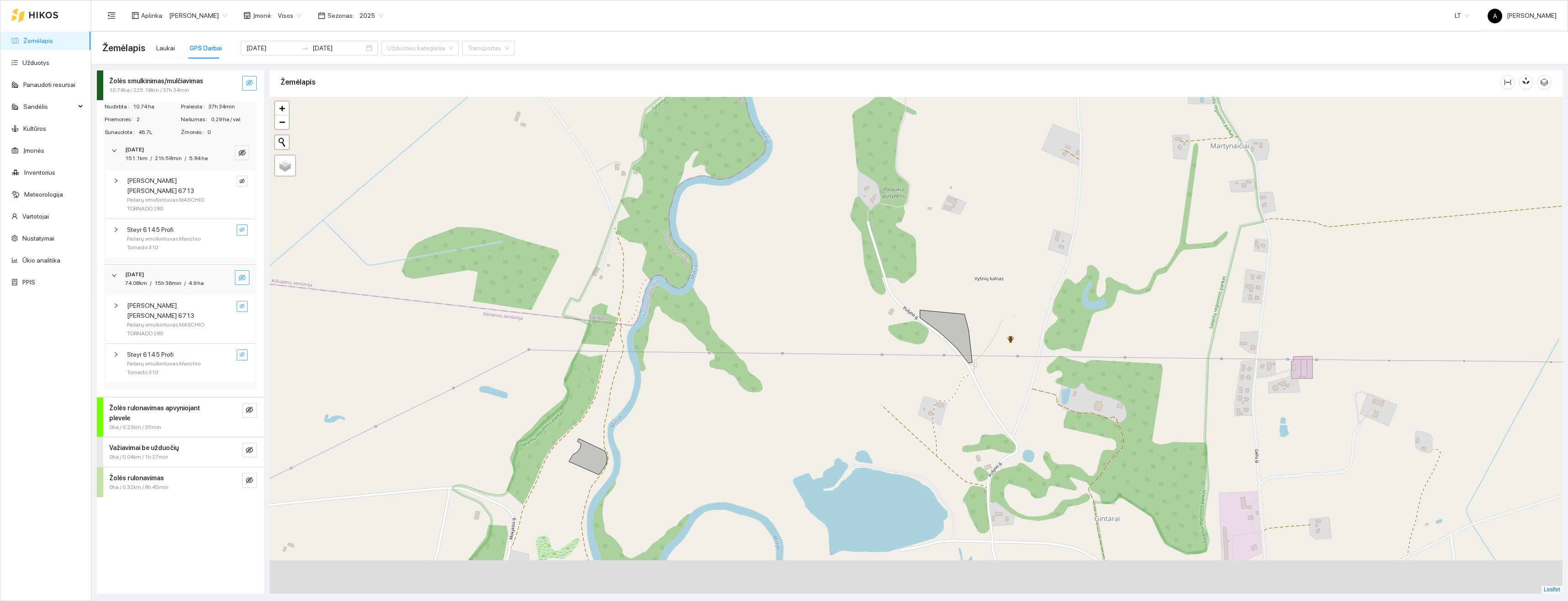
drag, startPoint x: 605, startPoint y: 548, endPoint x: 634, endPoint y: 467, distance: 86.0
click at [634, 467] on div "+ − Nieko nerasta. Bandykite dar kartą. Žemėlapis Palydovas Leaflet" at bounding box center [917, 345] width 1293 height 497
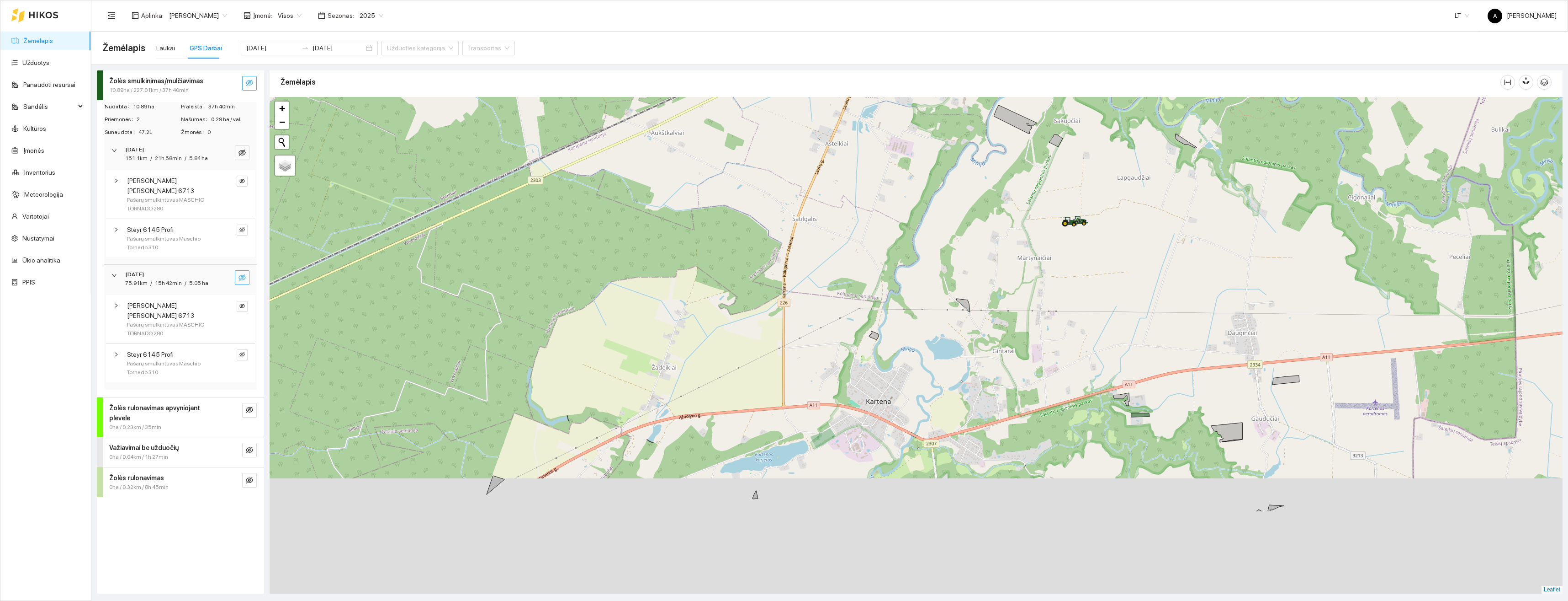
drag, startPoint x: 762, startPoint y: 497, endPoint x: 786, endPoint y: 398, distance: 101.9
click at [786, 398] on div "+ − Nieko nerasta. Bandykite dar kartą. Žemėlapis Palydovas Leaflet" at bounding box center [917, 345] width 1293 height 497
